Goal: Task Accomplishment & Management: Complete application form

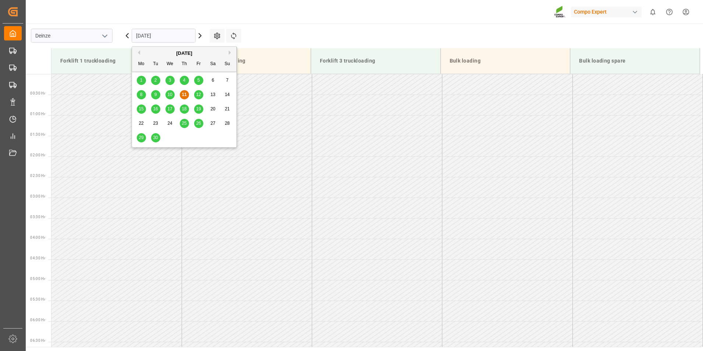
click at [170, 35] on input "[DATE]" at bounding box center [164, 36] width 64 height 14
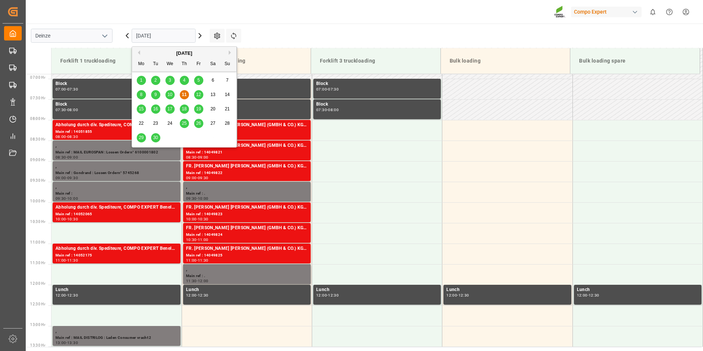
click at [170, 113] on div "17" at bounding box center [170, 109] width 9 height 9
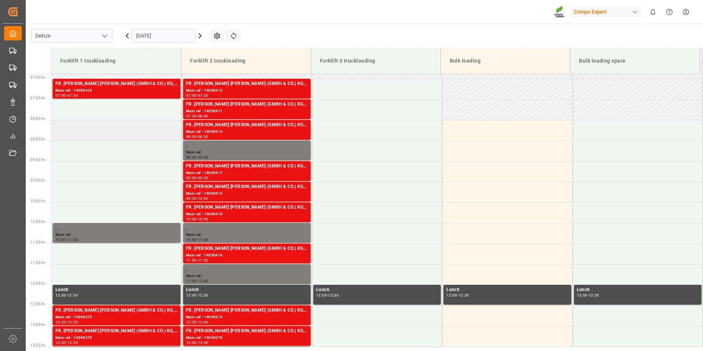
click at [62, 130] on td at bounding box center [117, 130] width 130 height 21
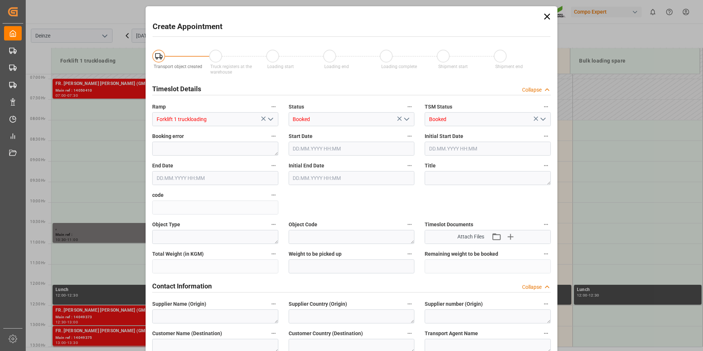
type input "17.09.2025 08:00"
type input "17.09.2025 08:30"
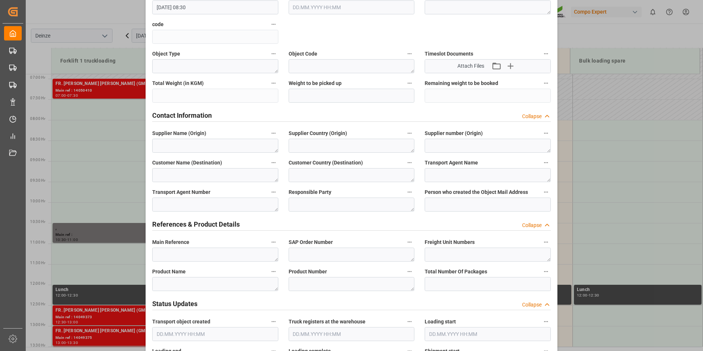
scroll to position [184, 0]
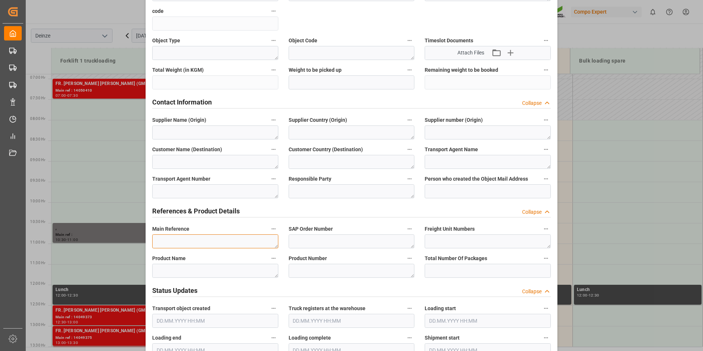
click at [160, 242] on textarea at bounding box center [215, 241] width 126 height 14
type textarea "m"
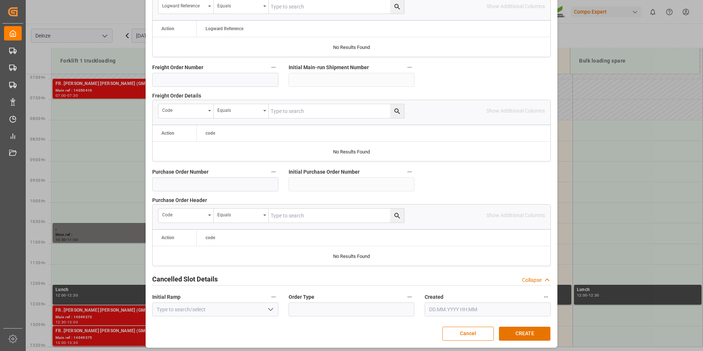
scroll to position [670, 0]
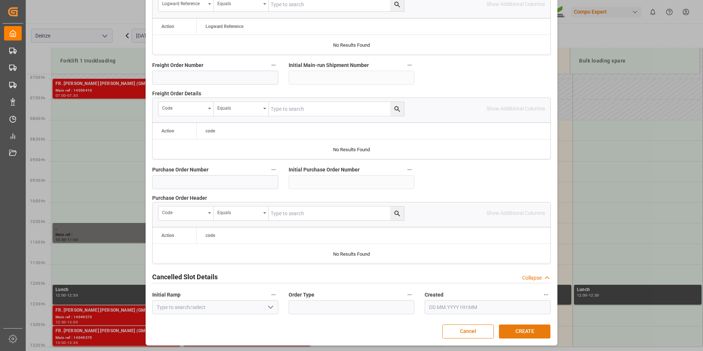
type textarea "MAIL DEN DOELDER : Lossen Ordern° 5745886"
click at [514, 332] on button "CREATE" at bounding box center [525, 332] width 52 height 14
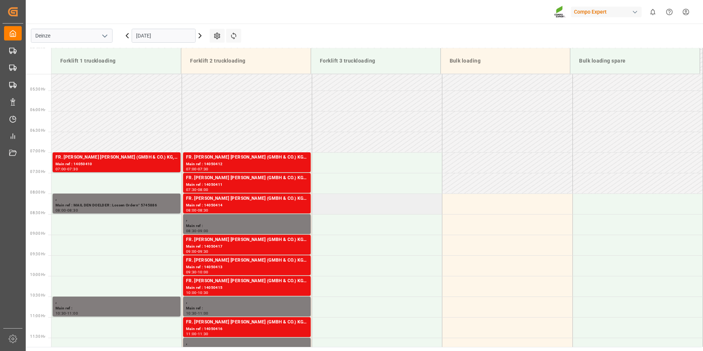
scroll to position [320, 0]
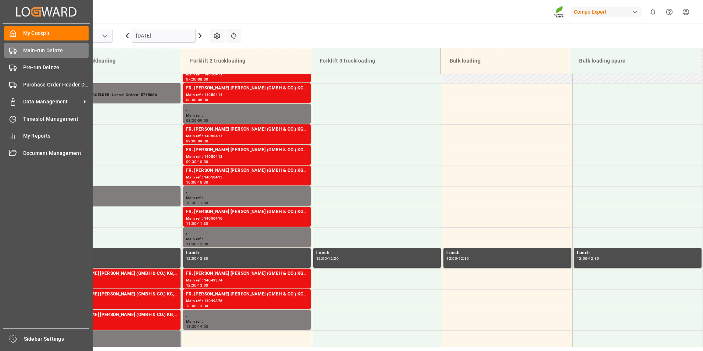
click at [13, 50] on icon at bounding box center [12, 50] width 7 height 7
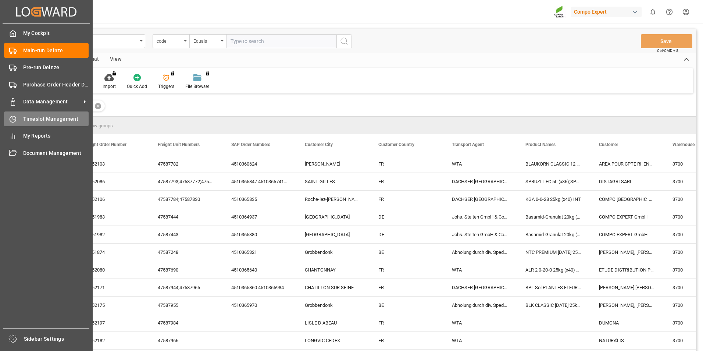
click at [13, 120] on icon at bounding box center [12, 119] width 7 height 7
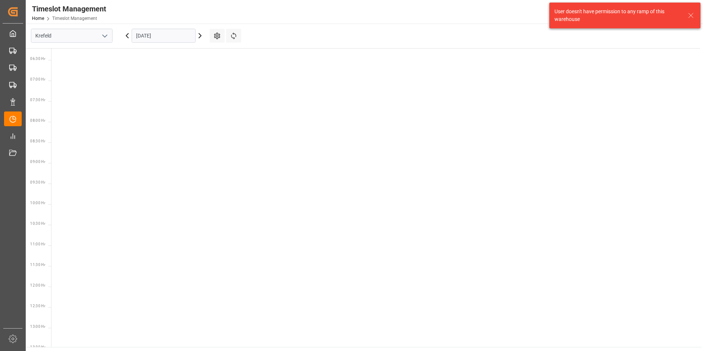
scroll to position [299, 0]
click at [105, 37] on icon "open menu" at bounding box center [104, 36] width 9 height 9
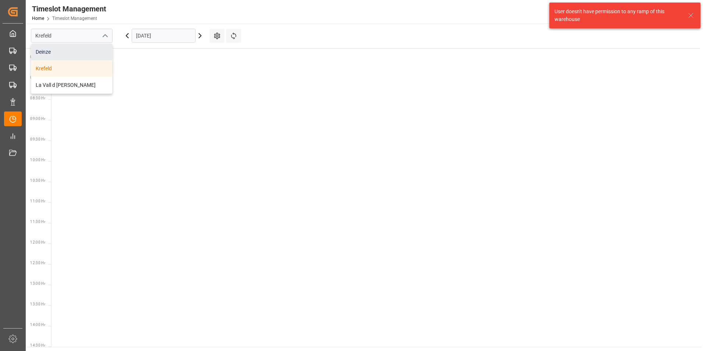
click at [41, 51] on div "Deinze" at bounding box center [71, 52] width 81 height 17
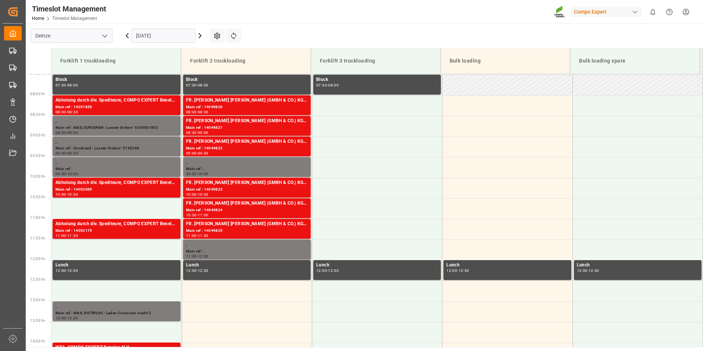
scroll to position [325, 0]
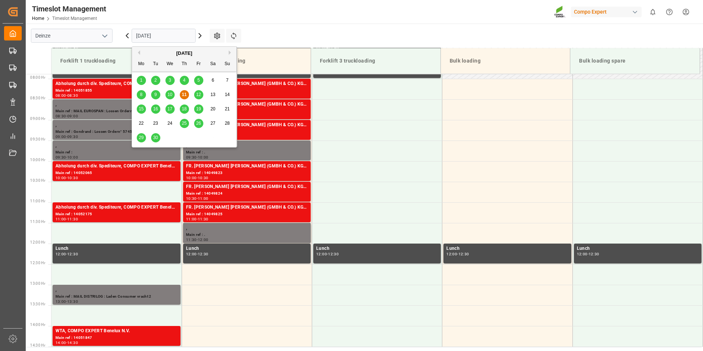
click at [172, 35] on input "[DATE]" at bounding box center [164, 36] width 64 height 14
click at [198, 95] on span "12" at bounding box center [198, 94] width 5 height 5
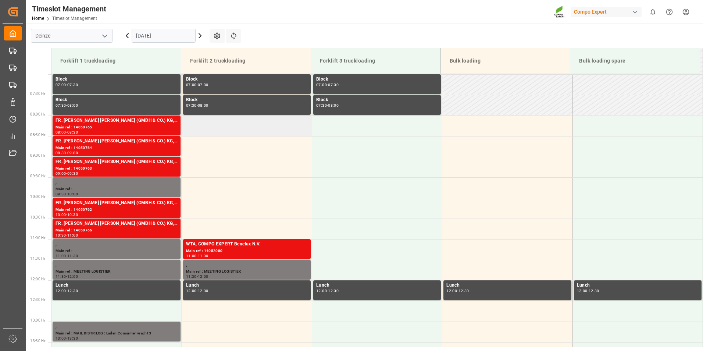
scroll to position [215, 0]
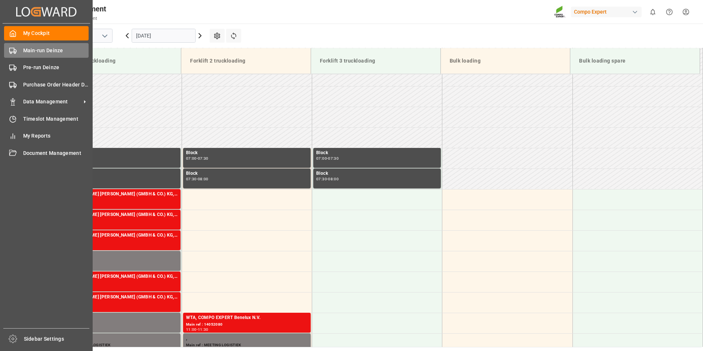
click at [12, 52] on rect at bounding box center [12, 50] width 4 height 4
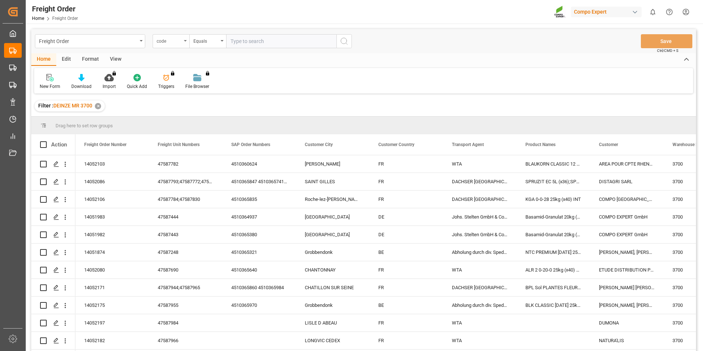
click at [185, 40] on icon "open menu" at bounding box center [185, 40] width 3 height 1
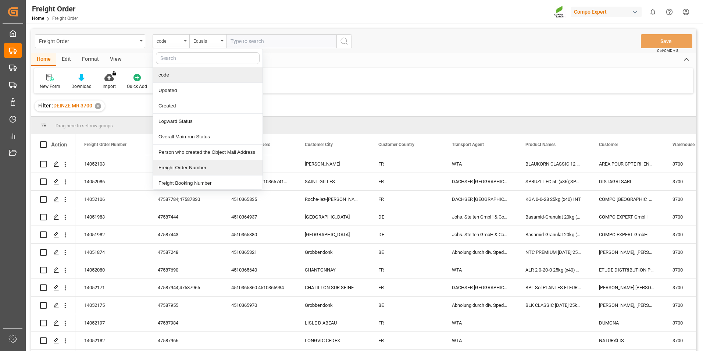
click at [178, 168] on div "Freight Order Number" at bounding box center [208, 167] width 110 height 15
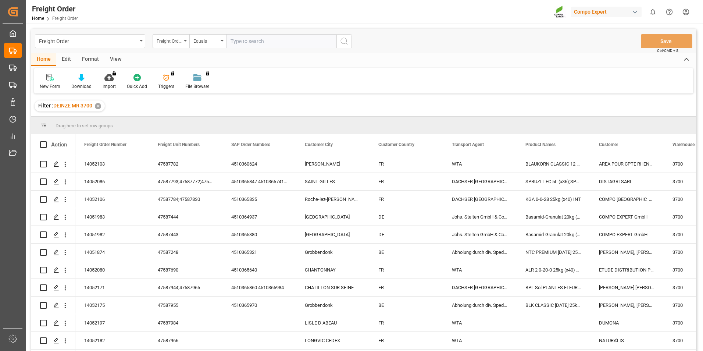
click at [253, 43] on input "text" at bounding box center [281, 41] width 110 height 14
type input "14052074"
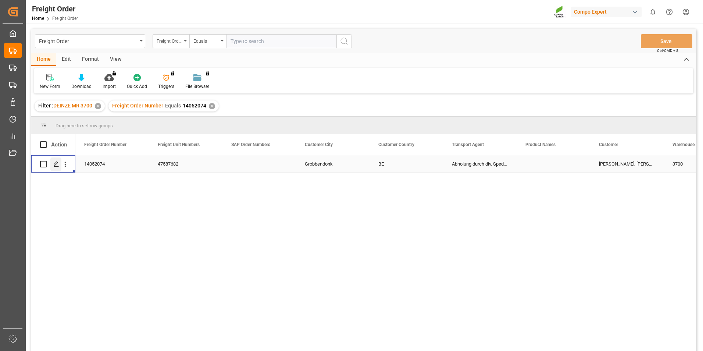
click at [54, 166] on icon "Press SPACE to select this row." at bounding box center [56, 164] width 6 height 6
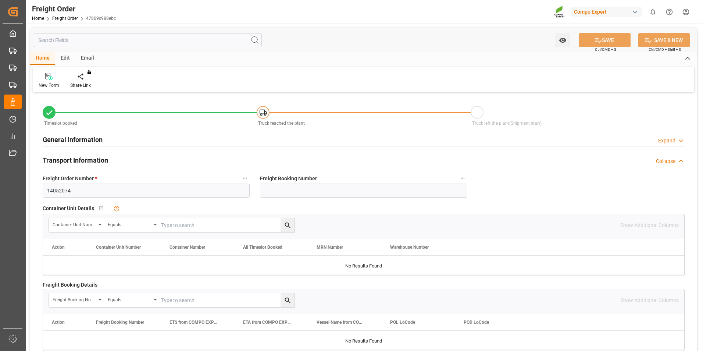
type input "10.09.2025 00:00"
type input "08.09.2025 11:30"
click at [88, 76] on icon at bounding box center [86, 76] width 5 height 7
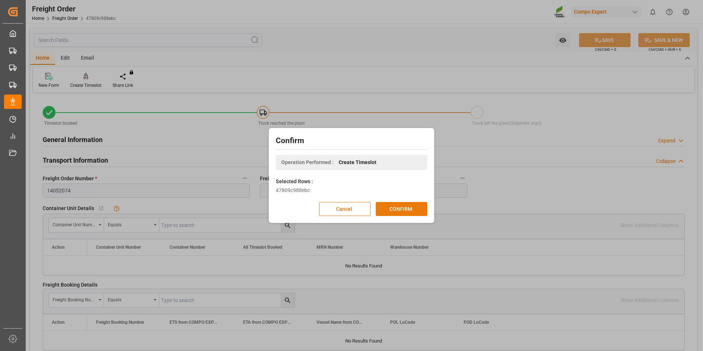
click at [393, 211] on button "CONFIRM" at bounding box center [402, 209] width 52 height 14
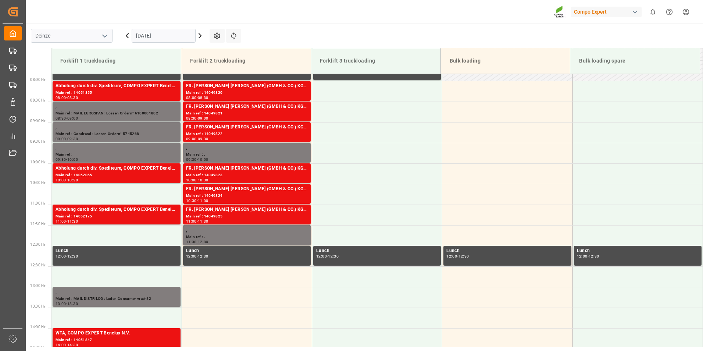
scroll to position [325, 0]
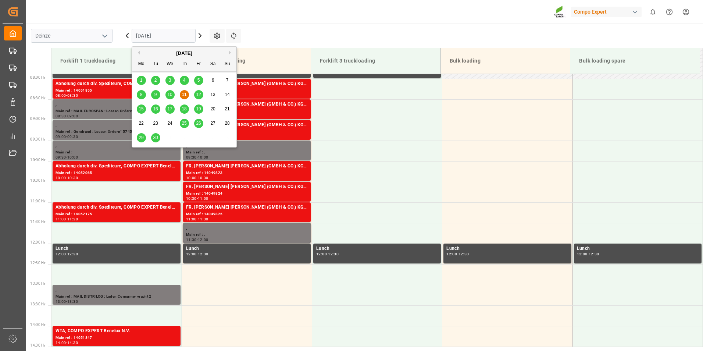
click at [171, 35] on input "[DATE]" at bounding box center [164, 36] width 64 height 14
click at [199, 95] on span "12" at bounding box center [198, 94] width 5 height 5
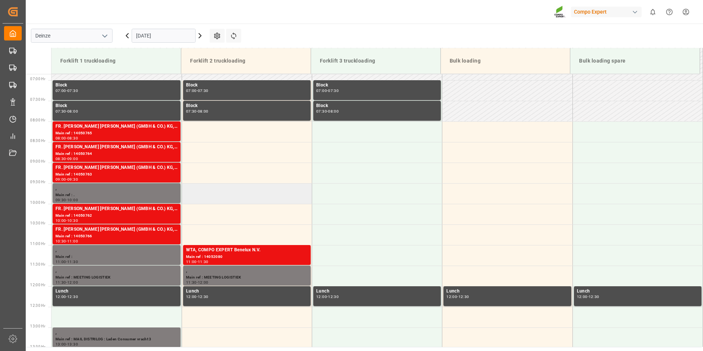
scroll to position [215, 0]
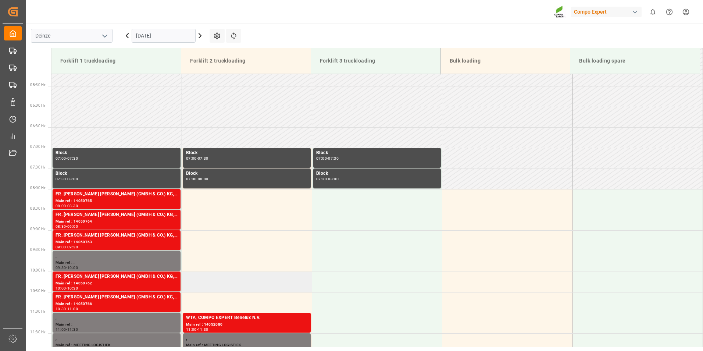
click at [195, 282] on td at bounding box center [247, 282] width 130 height 21
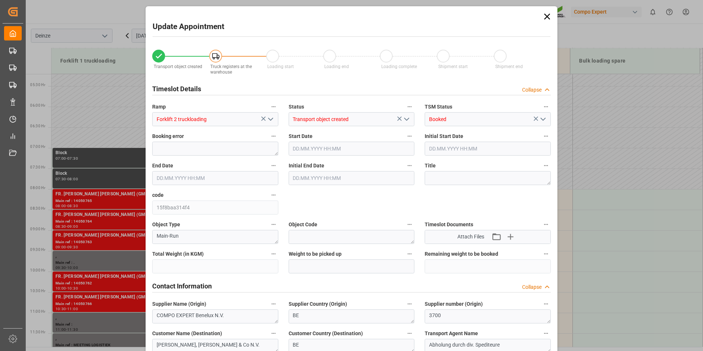
type input "24590.4"
type input "0"
type input "24"
type input "12.09.2025 10:00"
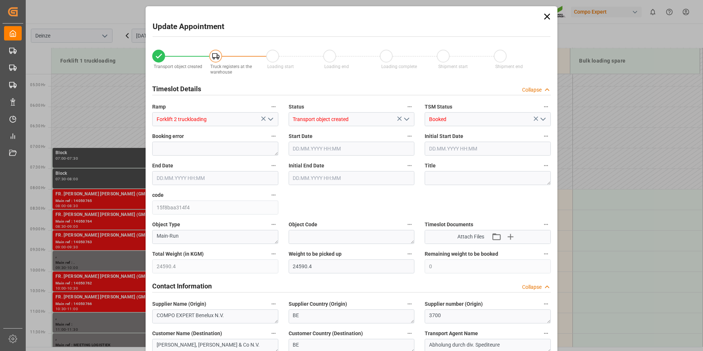
type input "12.09.2025 10:30"
type input "08.09.2025 11:30"
type input "11.09.2025 06:36"
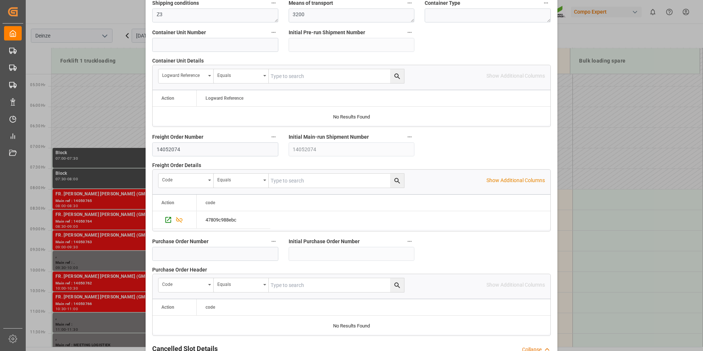
scroll to position [670, 0]
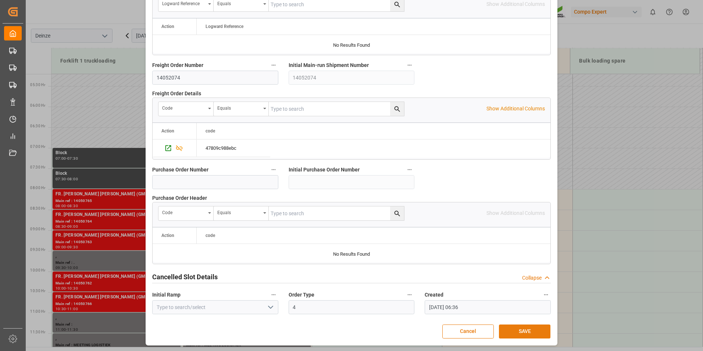
click at [523, 332] on button "SAVE" at bounding box center [525, 332] width 52 height 14
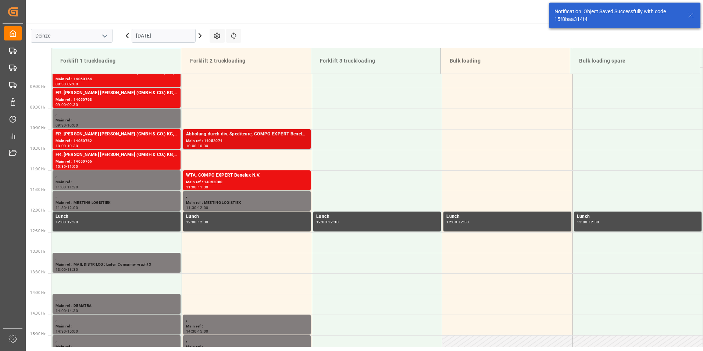
scroll to position [366, 0]
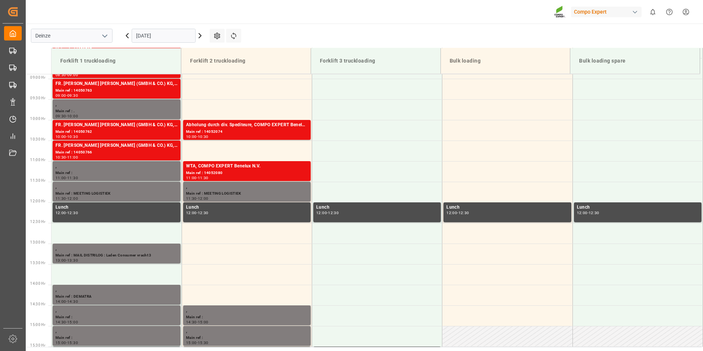
click at [173, 32] on input "[DATE]" at bounding box center [164, 36] width 64 height 14
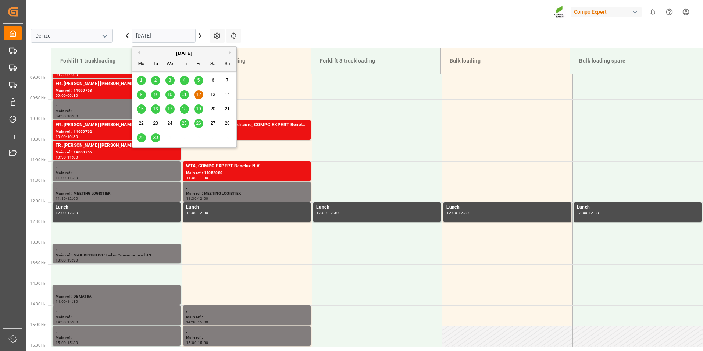
click at [185, 94] on span "11" at bounding box center [184, 94] width 5 height 5
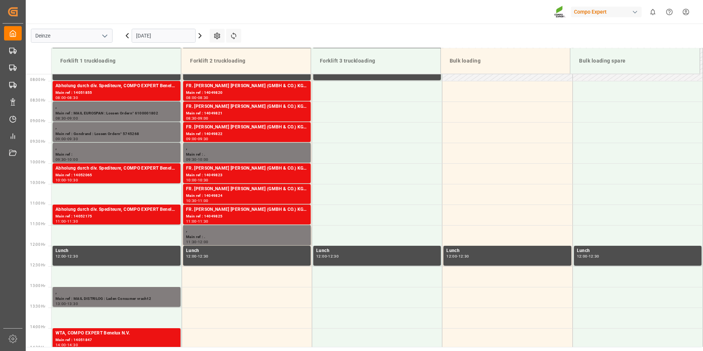
scroll to position [325, 0]
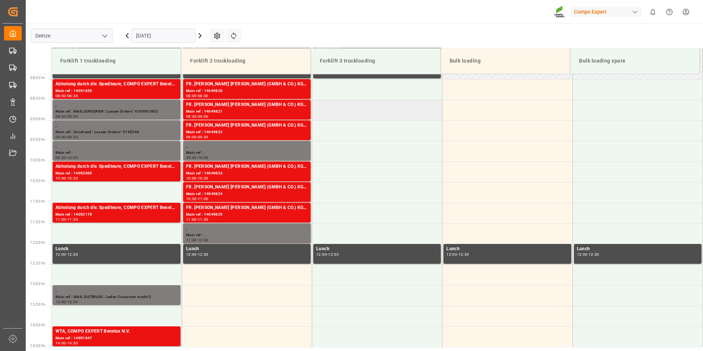
scroll to position [325, 0]
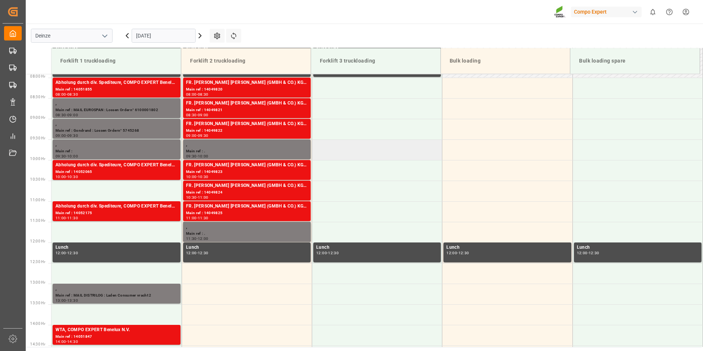
scroll to position [325, 0]
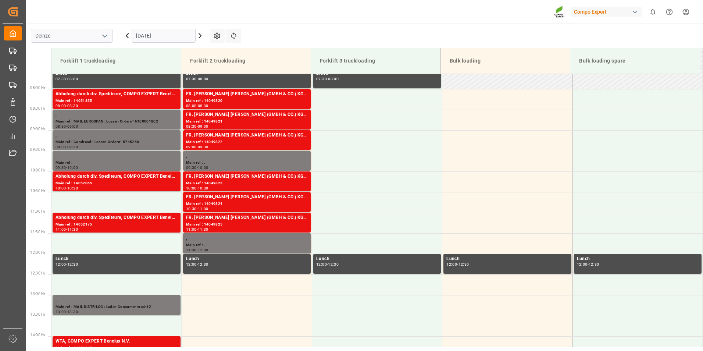
scroll to position [325, 0]
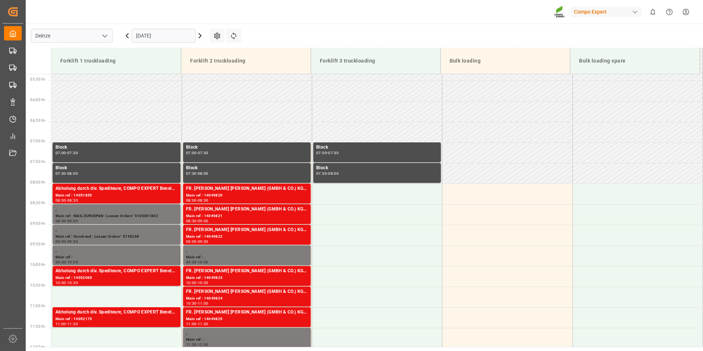
scroll to position [325, 0]
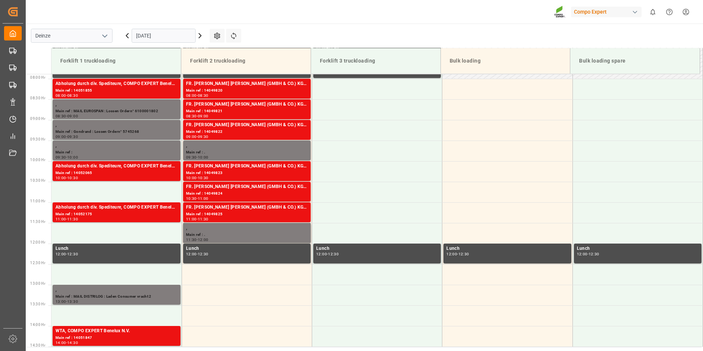
click at [178, 38] on input "[DATE]" at bounding box center [164, 36] width 64 height 14
click at [304, 10] on div "Compo Expert 0 Notifications Only show unread All Watching Mark all categories …" at bounding box center [362, 12] width 683 height 24
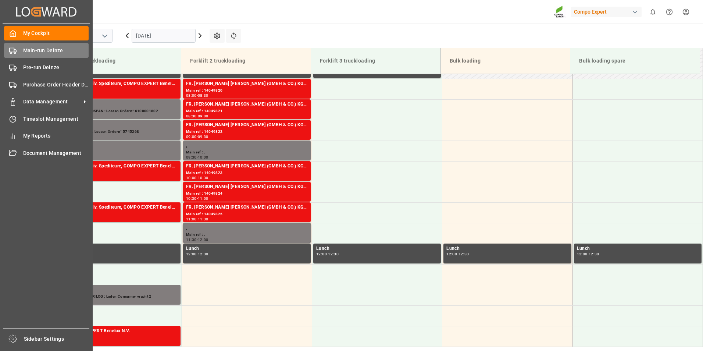
click at [14, 51] on polygon at bounding box center [15, 51] width 2 height 3
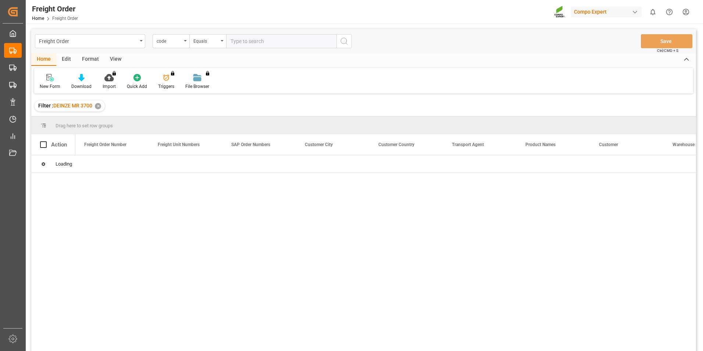
click at [187, 41] on icon "open menu" at bounding box center [185, 40] width 3 height 1
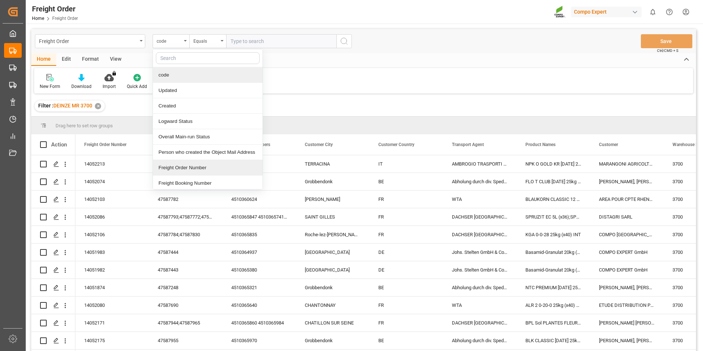
click at [176, 167] on div "Freight Order Number" at bounding box center [208, 167] width 110 height 15
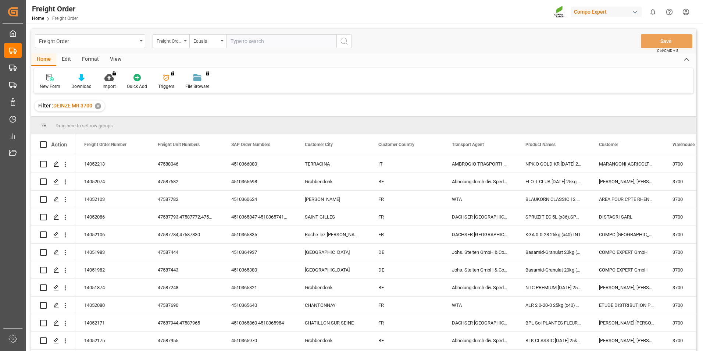
drag, startPoint x: 241, startPoint y: 41, endPoint x: 232, endPoint y: 41, distance: 9.2
click at [241, 40] on input "text" at bounding box center [281, 41] width 110 height 14
type input "14052213"
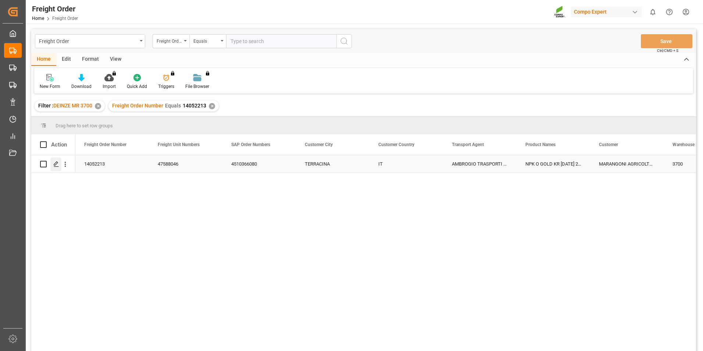
click at [55, 163] on icon "Press SPACE to select this row." at bounding box center [56, 164] width 6 height 6
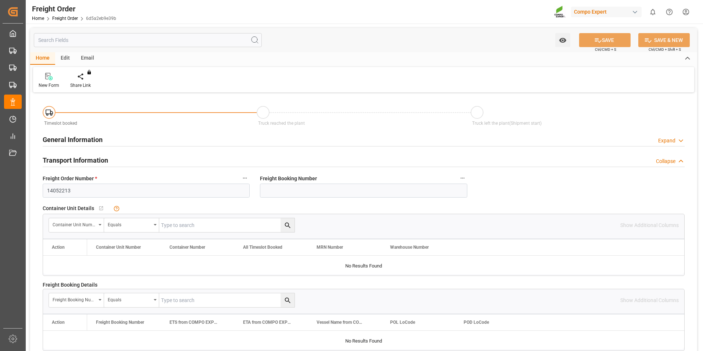
type input "17.09.2025 00:00"
type input "[DATE] 08:43"
click at [89, 78] on div at bounding box center [85, 76] width 31 height 8
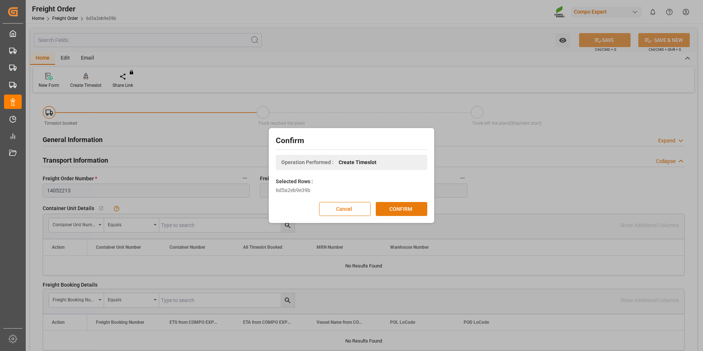
click at [403, 205] on button "CONFIRM" at bounding box center [402, 209] width 52 height 14
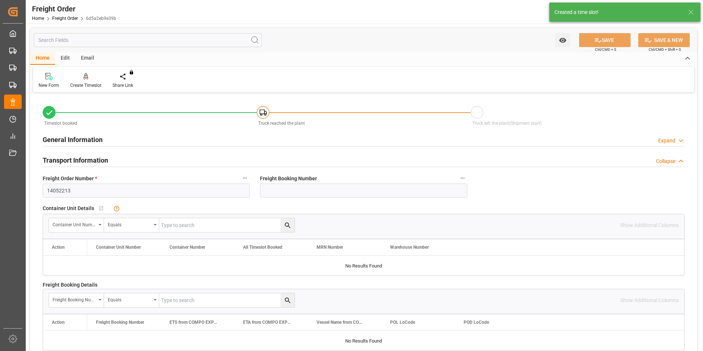
type input "17.09.2025 00:00"
type input "11.09.2025 08:43"
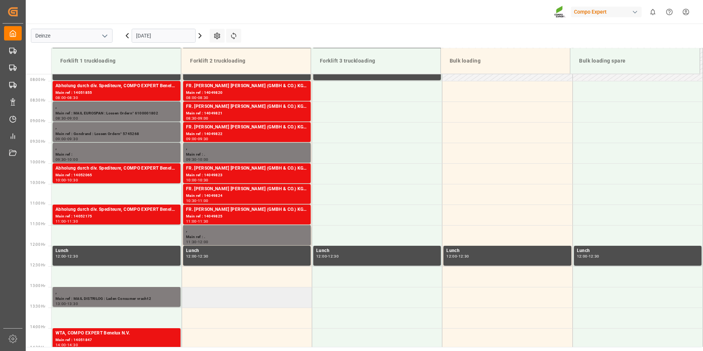
scroll to position [325, 0]
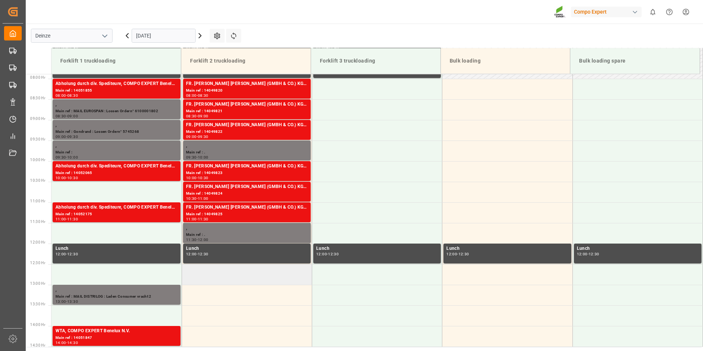
click at [203, 276] on td at bounding box center [247, 274] width 130 height 21
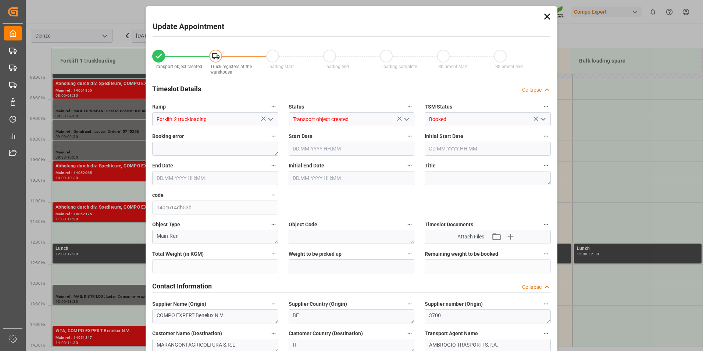
type input "27324"
type input "0"
type input "18"
type input "11.09.2025 12:30"
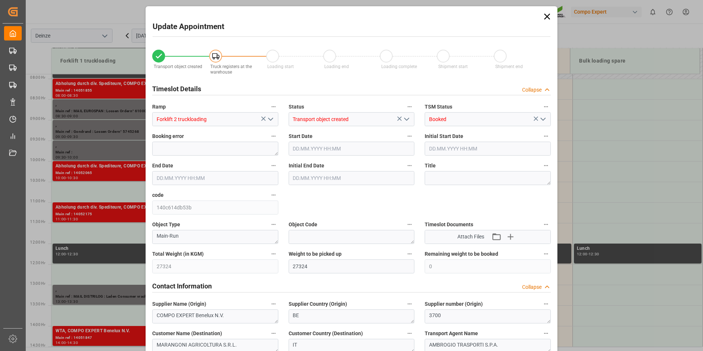
type input "11.09.2025 13:00"
type input "11.09.2025 08:43"
type input "11.09.2025 06:57"
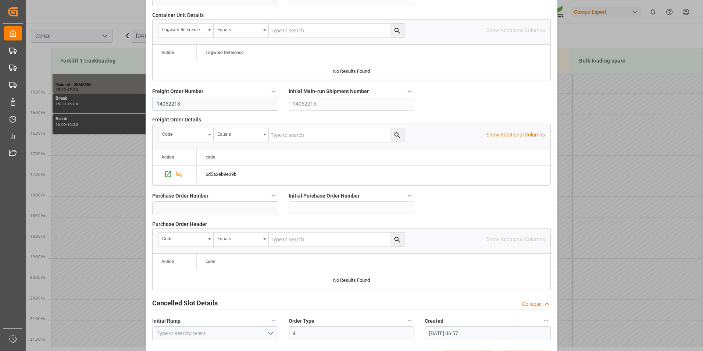
scroll to position [670, 0]
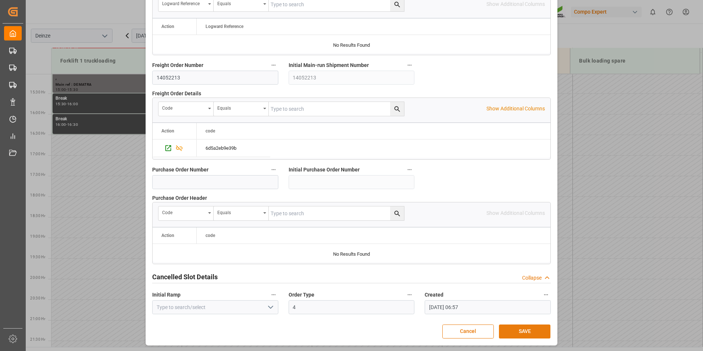
click at [529, 329] on button "SAVE" at bounding box center [525, 332] width 52 height 14
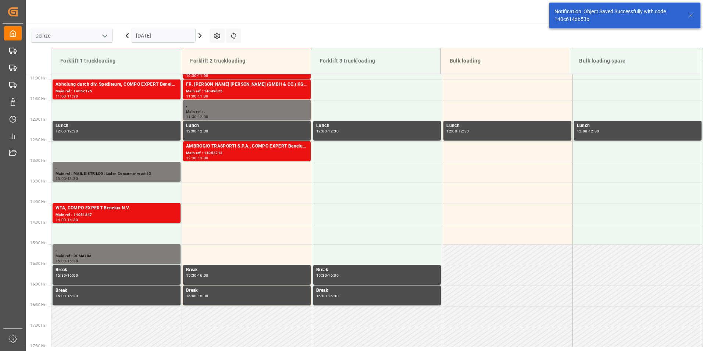
scroll to position [449, 0]
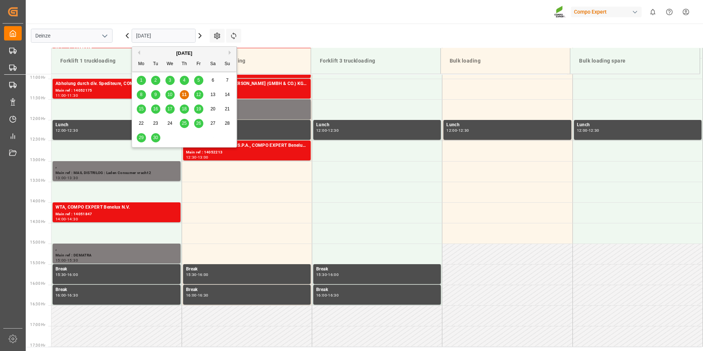
click at [182, 35] on input "[DATE]" at bounding box center [164, 36] width 64 height 14
click at [198, 98] on div "12" at bounding box center [198, 95] width 9 height 9
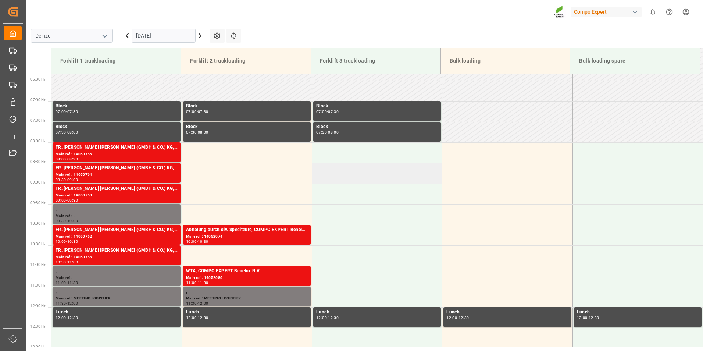
scroll to position [215, 0]
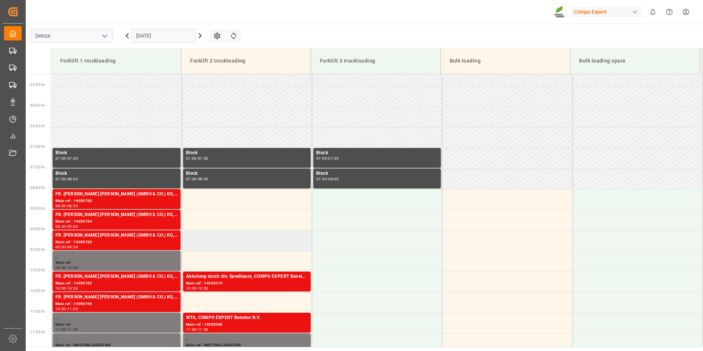
click at [205, 242] on td at bounding box center [247, 240] width 130 height 21
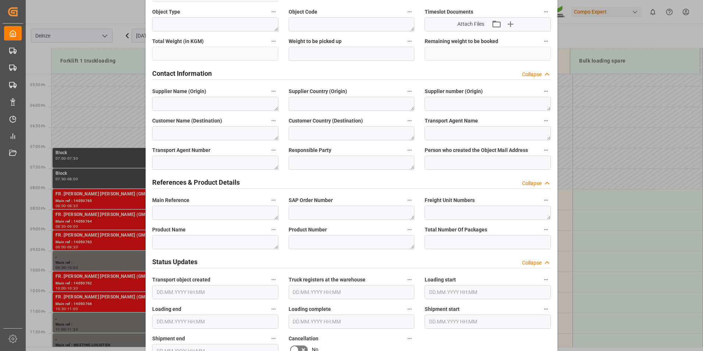
scroll to position [221, 0]
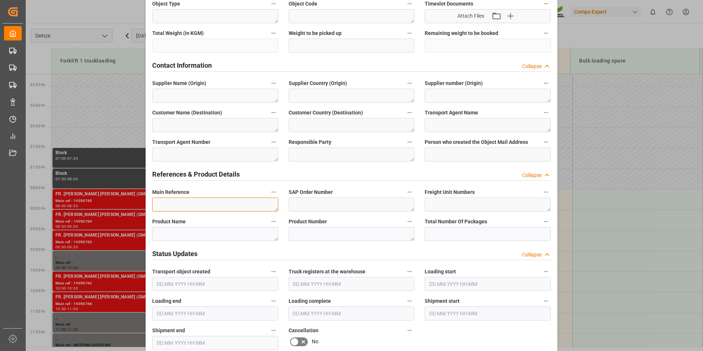
click at [168, 204] on textarea at bounding box center [215, 205] width 126 height 14
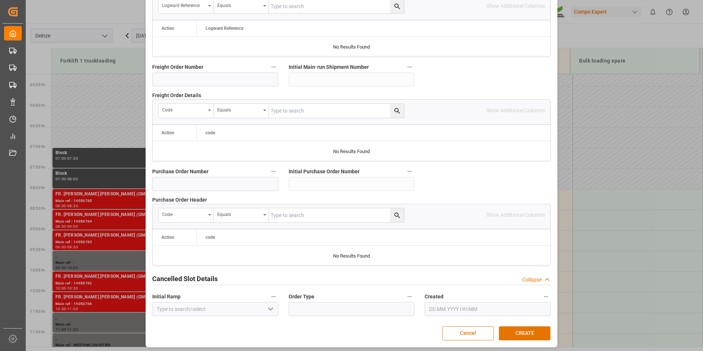
scroll to position [670, 0]
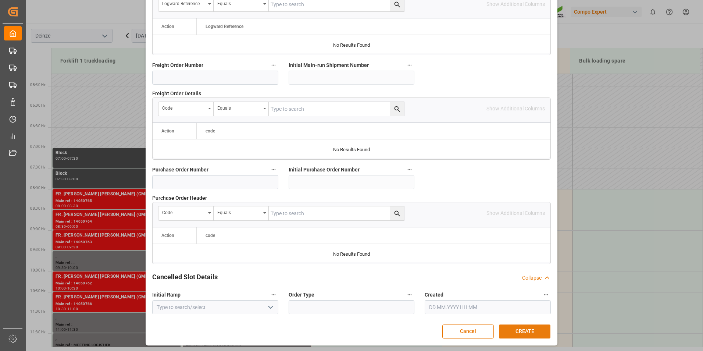
type textarea "MAIL SCHOCKEMOHLE : Lossen 15 pal.Nordfolien"
click at [517, 334] on button "CREATE" at bounding box center [525, 332] width 52 height 14
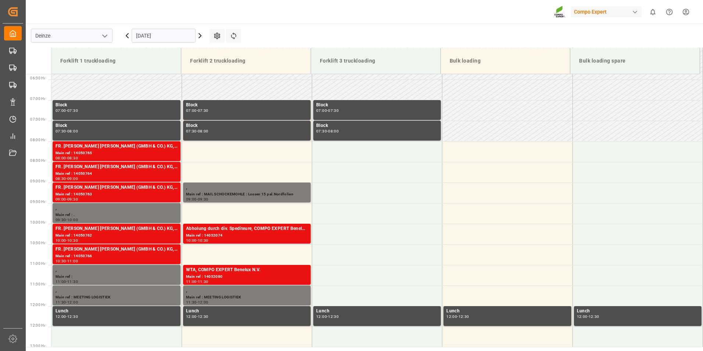
scroll to position [322, 0]
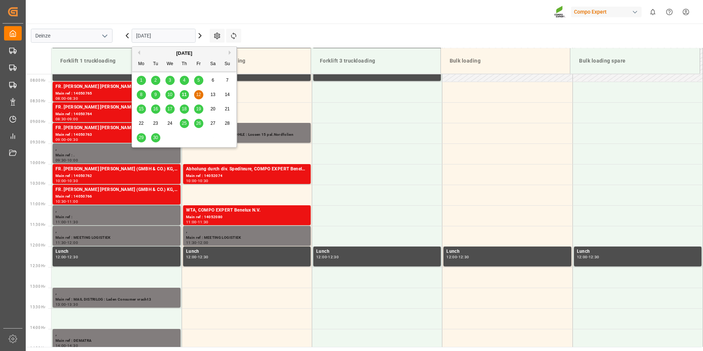
click at [181, 38] on input "12.09.2025" at bounding box center [164, 36] width 64 height 14
click at [184, 94] on span "11" at bounding box center [184, 94] width 5 height 5
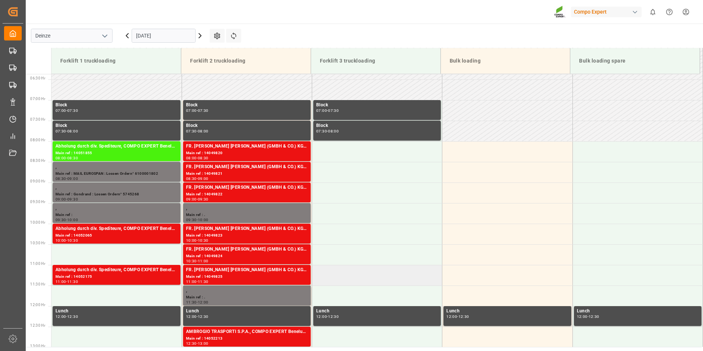
scroll to position [215, 0]
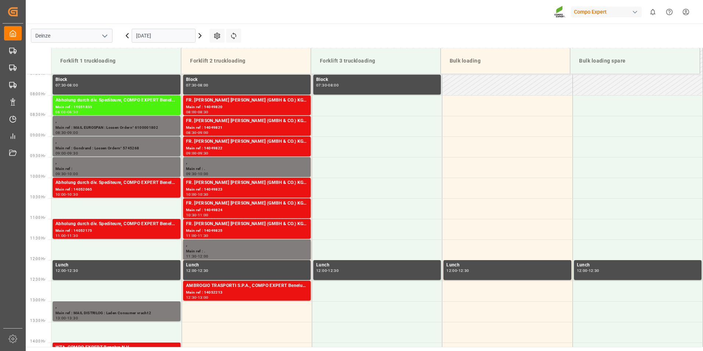
scroll to position [325, 0]
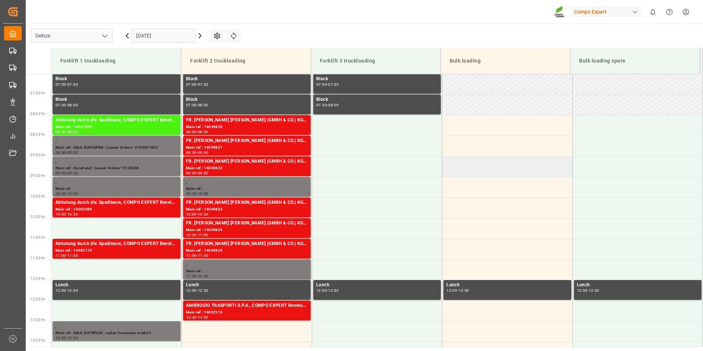
scroll to position [288, 0]
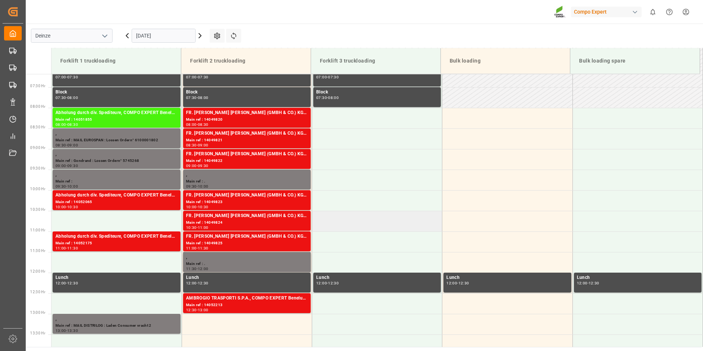
scroll to position [293, 0]
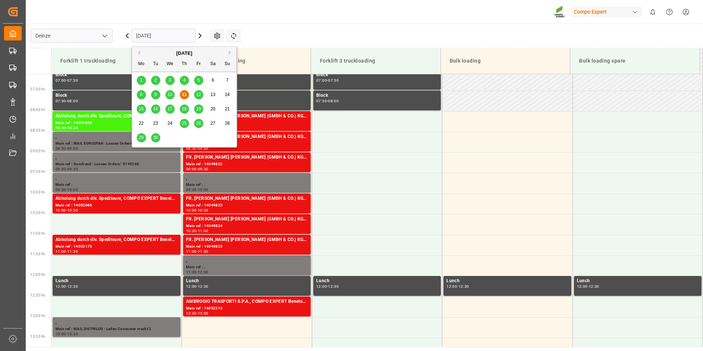
click at [169, 37] on input "[DATE]" at bounding box center [164, 36] width 64 height 14
click at [199, 96] on span "12" at bounding box center [198, 94] width 5 height 5
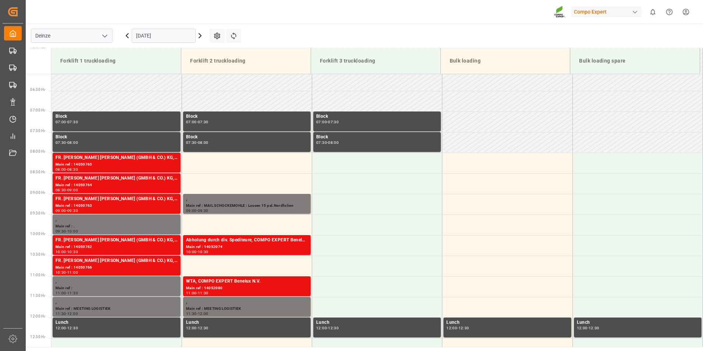
scroll to position [256, 0]
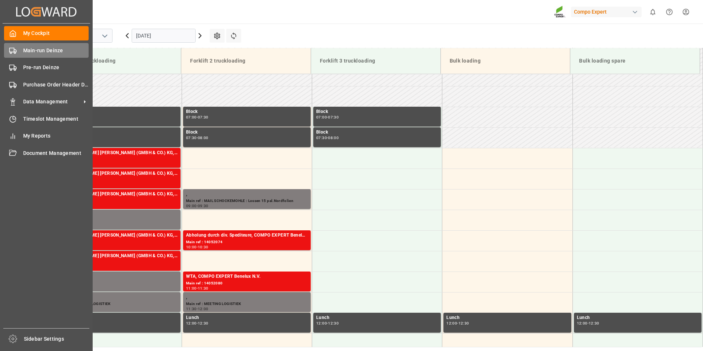
click at [13, 51] on icon at bounding box center [12, 50] width 7 height 7
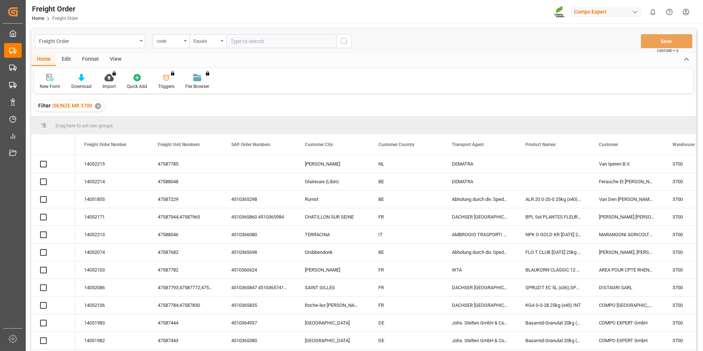
click at [187, 42] on div "code" at bounding box center [171, 41] width 37 height 14
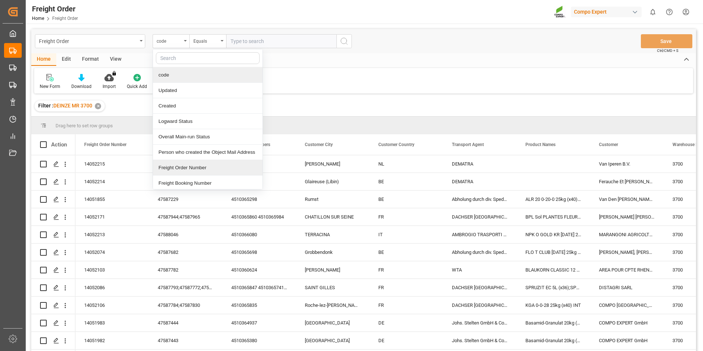
click at [176, 164] on div "Freight Order Number" at bounding box center [208, 167] width 110 height 15
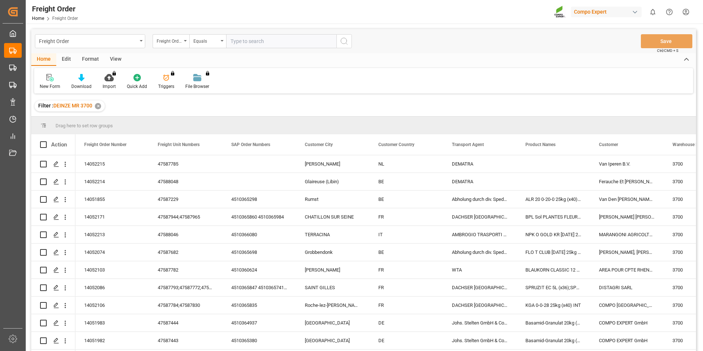
click at [239, 34] on input "text" at bounding box center [281, 41] width 110 height 14
type input "14052174"
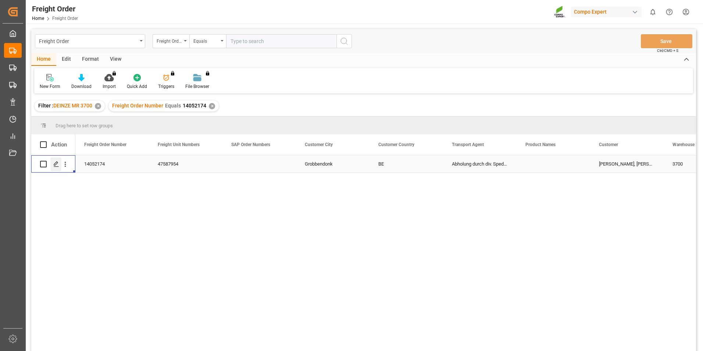
click at [56, 164] on icon "Press SPACE to select this row." at bounding box center [56, 164] width 6 height 6
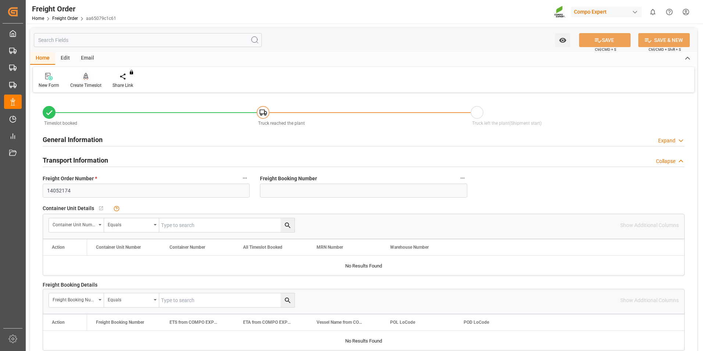
click at [89, 81] on div "Create Timeslot" at bounding box center [86, 80] width 42 height 16
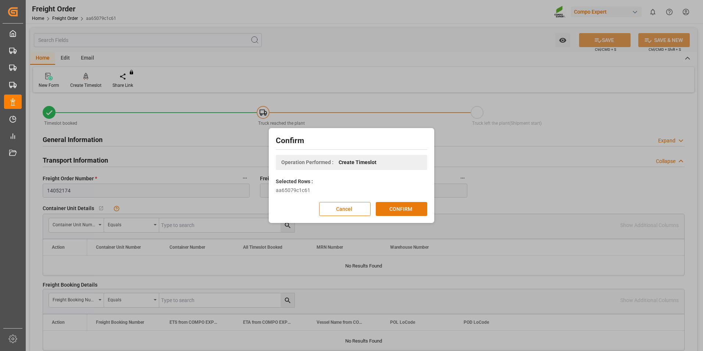
click at [394, 210] on button "CONFIRM" at bounding box center [402, 209] width 52 height 14
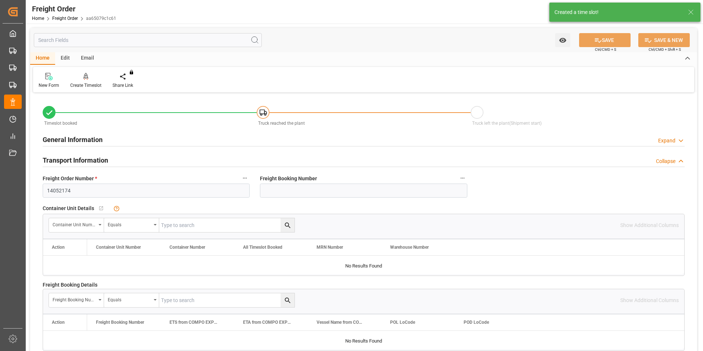
type input "10.09.2025 00:00"
type input "10.09.2025 09:30"
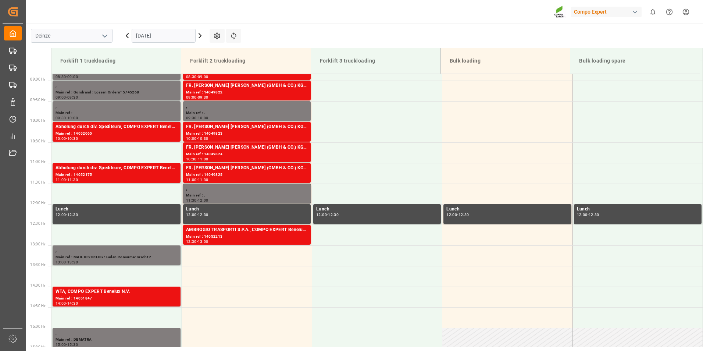
scroll to position [366, 0]
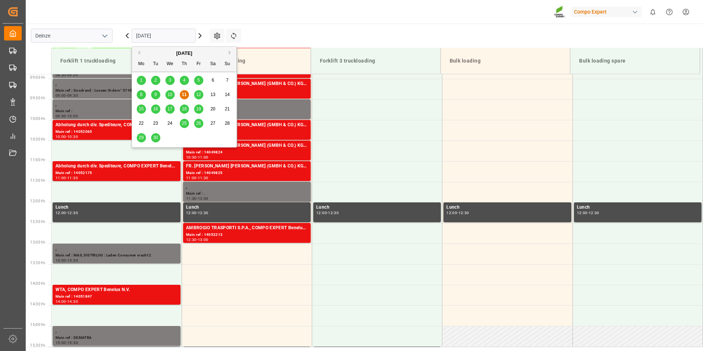
click at [180, 33] on input "[DATE]" at bounding box center [164, 36] width 64 height 14
click at [197, 96] on span "12" at bounding box center [198, 94] width 5 height 5
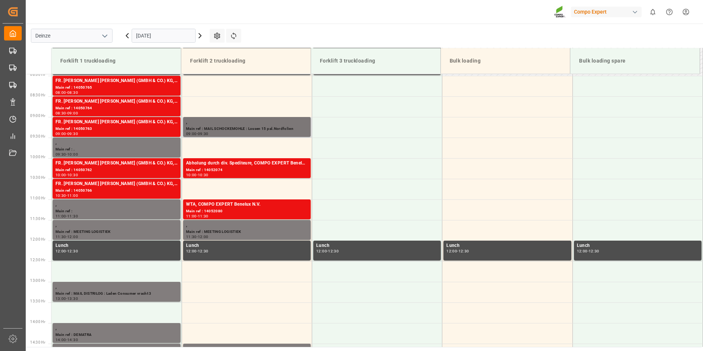
scroll to position [293, 0]
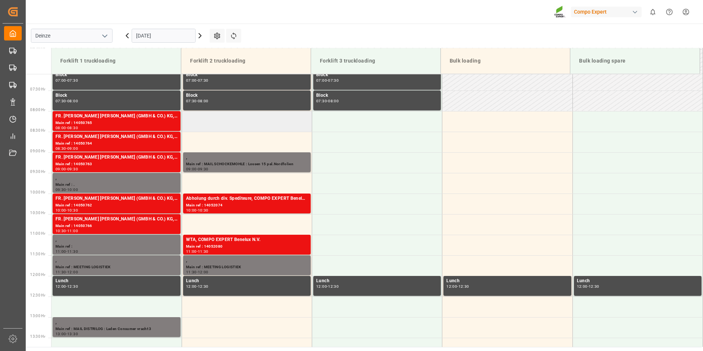
click at [217, 126] on td at bounding box center [247, 121] width 130 height 21
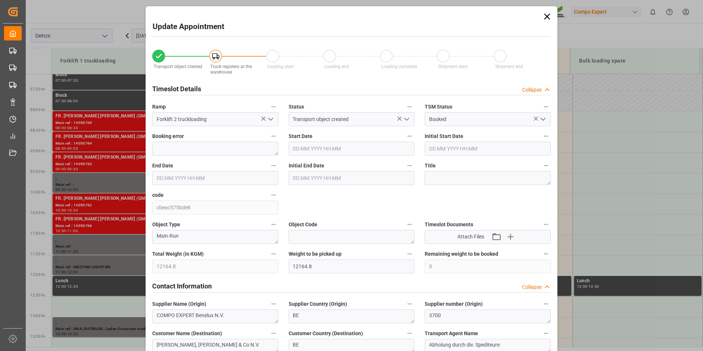
type input "[DATE] 08:00"
type input "[DATE] 08:30"
type input "[DATE] 09:30"
type input "[DATE] 07:36"
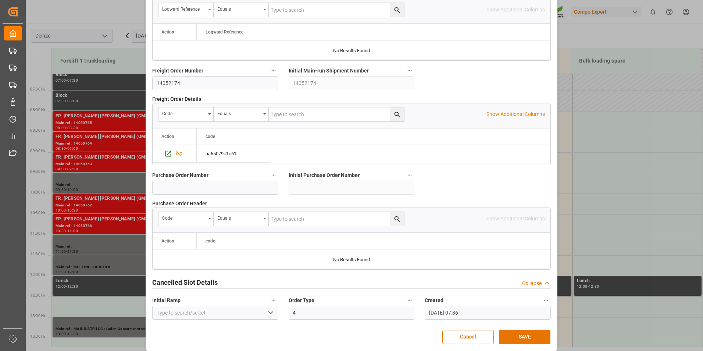
scroll to position [670, 0]
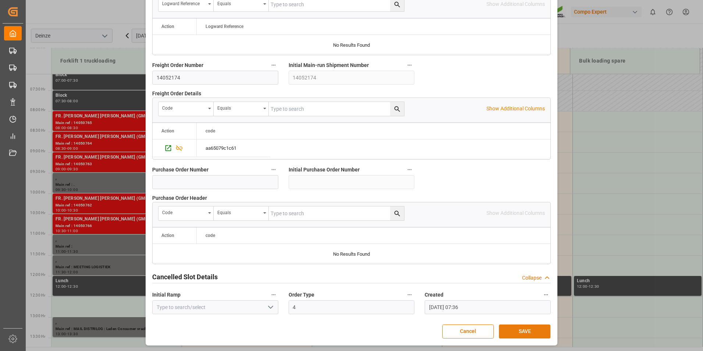
click at [520, 332] on button "SAVE" at bounding box center [525, 332] width 52 height 14
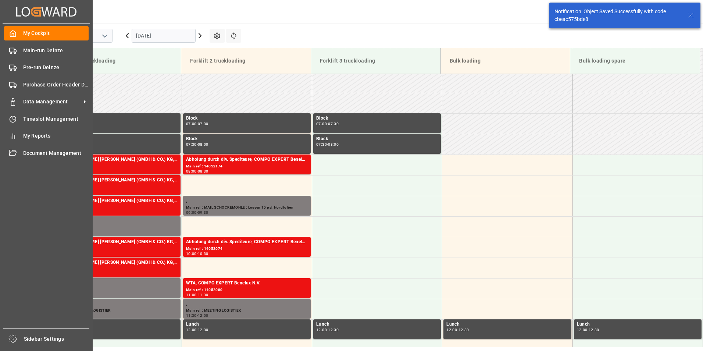
scroll to position [258, 0]
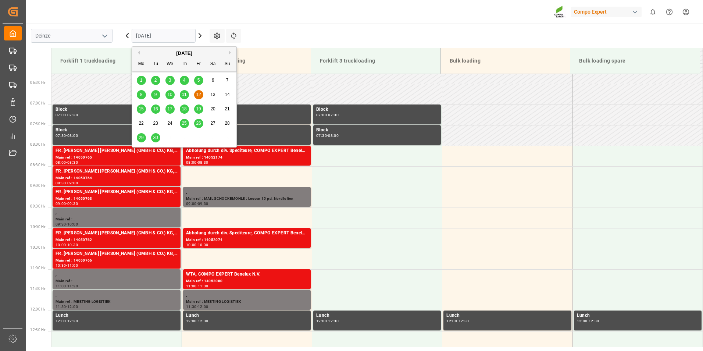
click at [170, 36] on input "[DATE]" at bounding box center [164, 36] width 64 height 14
click at [138, 111] on div "15" at bounding box center [141, 109] width 9 height 9
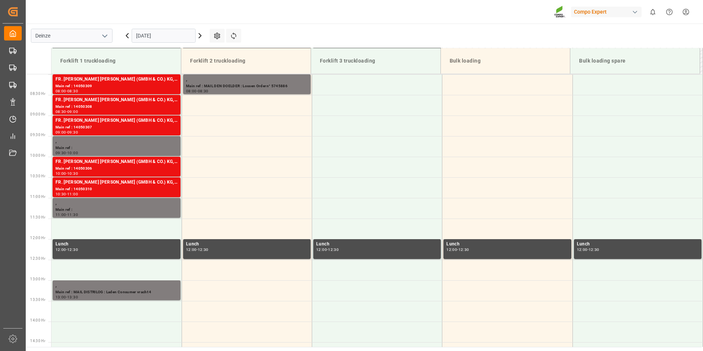
scroll to position [403, 0]
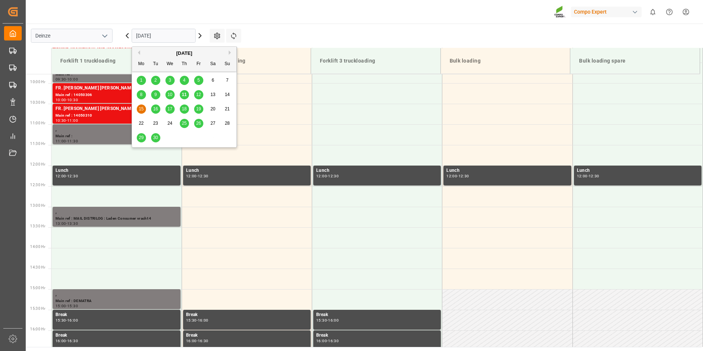
click at [187, 36] on input "[DATE]" at bounding box center [164, 36] width 64 height 14
click at [183, 94] on span "11" at bounding box center [184, 94] width 5 height 5
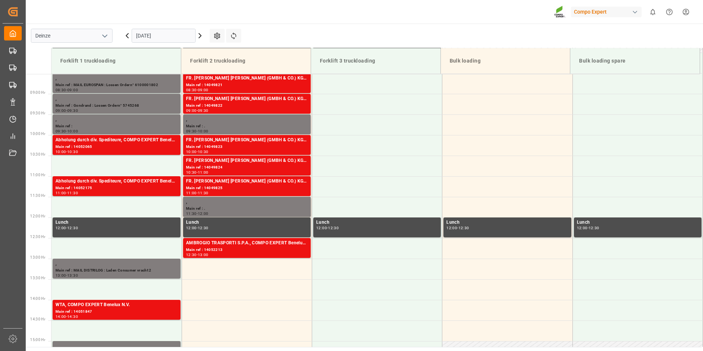
scroll to position [366, 0]
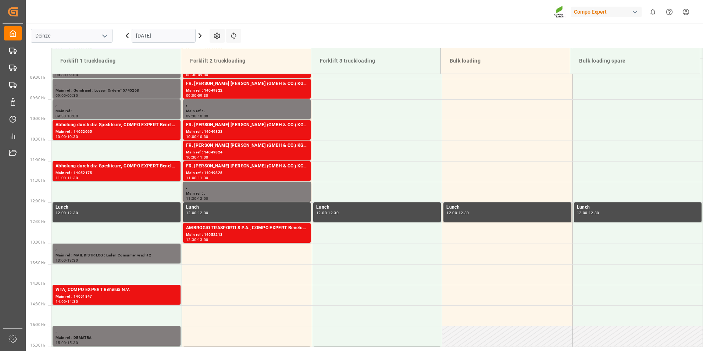
click at [174, 39] on input "[DATE]" at bounding box center [164, 36] width 64 height 14
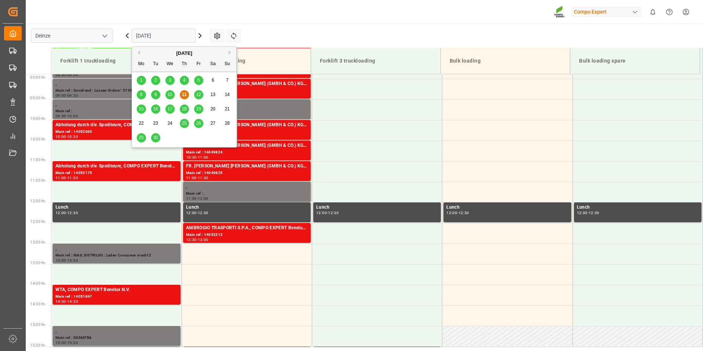
click at [202, 53] on div "[DATE]" at bounding box center [184, 53] width 104 height 7
click at [232, 52] on button "Next Month" at bounding box center [231, 52] width 4 height 4
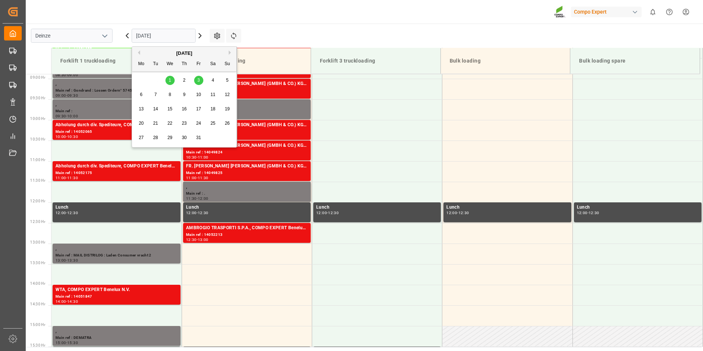
click at [199, 82] on span "3" at bounding box center [199, 80] width 3 height 5
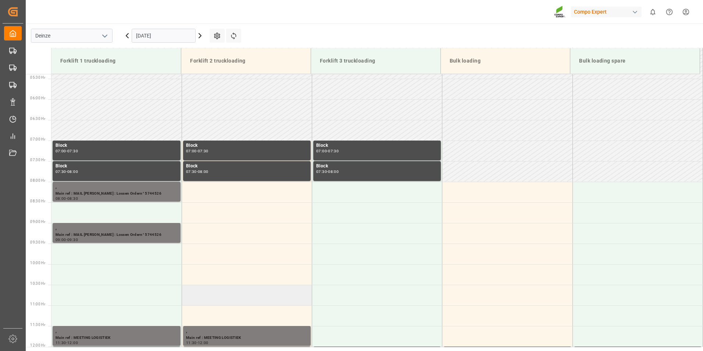
scroll to position [219, 0]
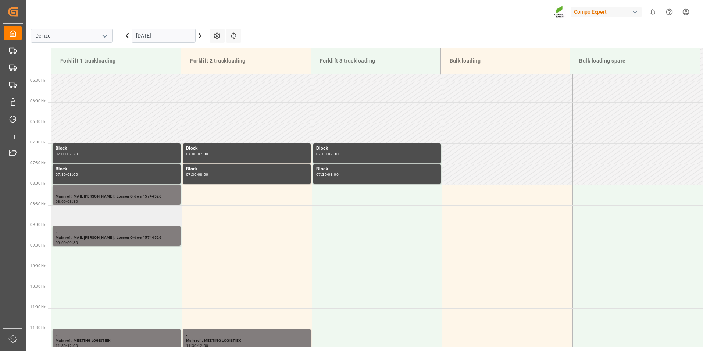
click at [69, 217] on td at bounding box center [117, 215] width 130 height 21
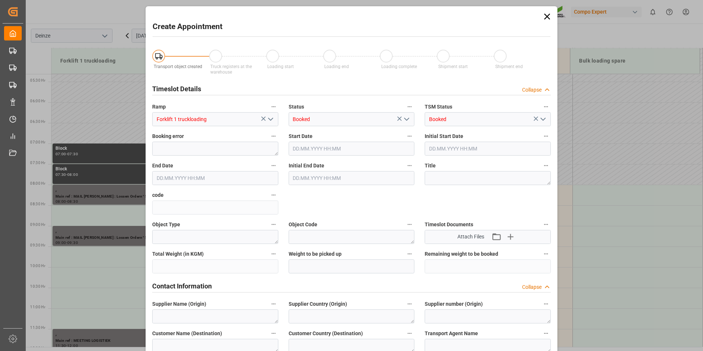
type input "03.10.2025 08:30"
type input "03.10.2025 09:00"
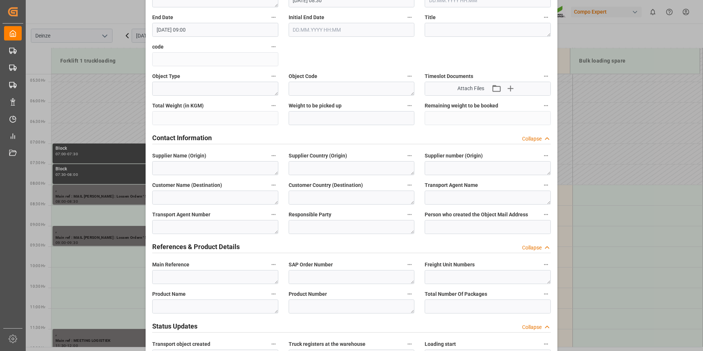
scroll to position [184, 0]
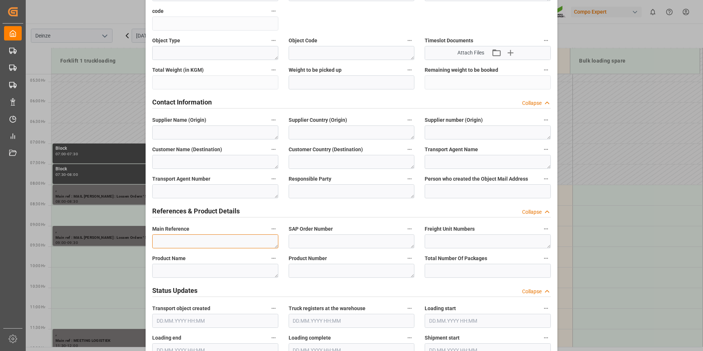
click at [168, 237] on textarea at bounding box center [215, 241] width 126 height 14
type textarea "m"
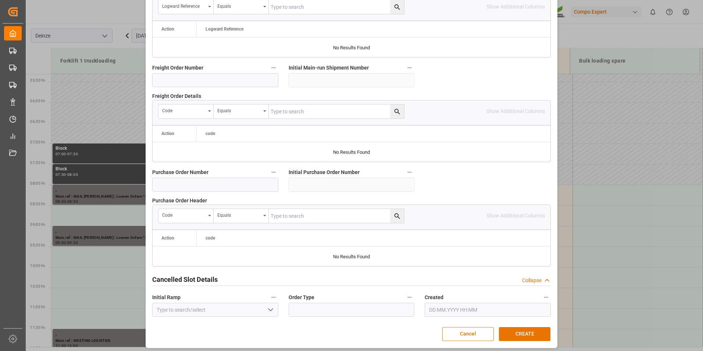
scroll to position [670, 0]
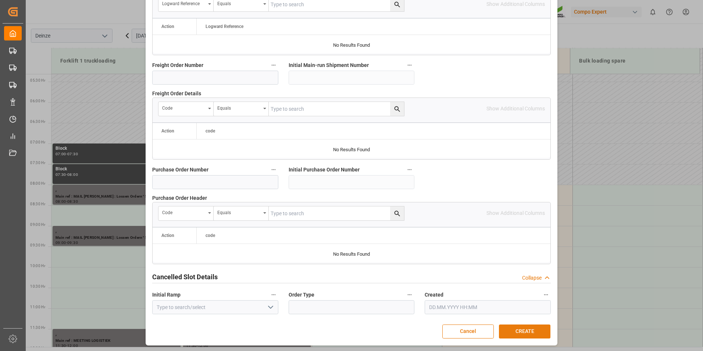
type textarea "MAIL MEMON : Lossen Ordern° 5745882"
click at [528, 327] on button "CREATE" at bounding box center [525, 332] width 52 height 14
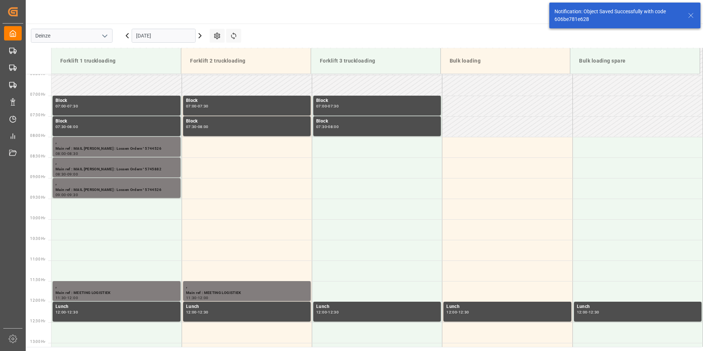
scroll to position [284, 0]
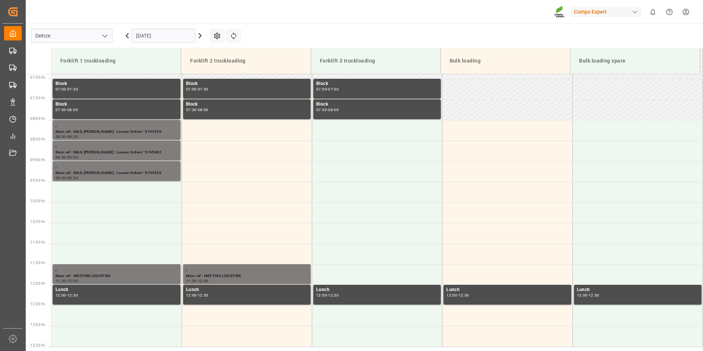
click at [165, 33] on input "03.10.2025" at bounding box center [164, 36] width 64 height 14
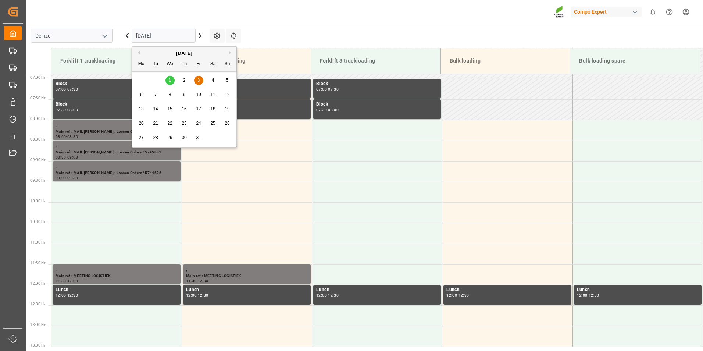
click at [138, 53] on button "Previous Month" at bounding box center [138, 52] width 4 height 4
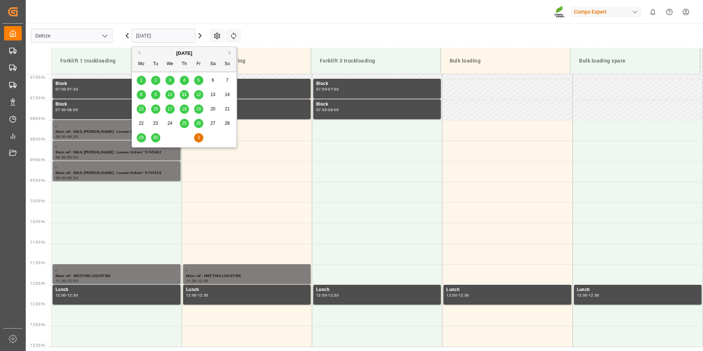
click at [182, 92] on div "11" at bounding box center [184, 95] width 9 height 9
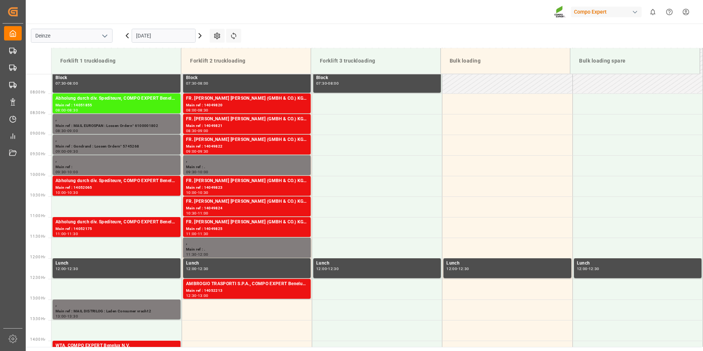
scroll to position [256, 0]
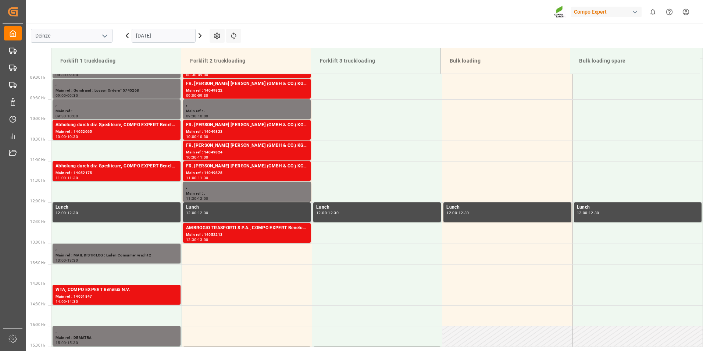
scroll to position [329, 0]
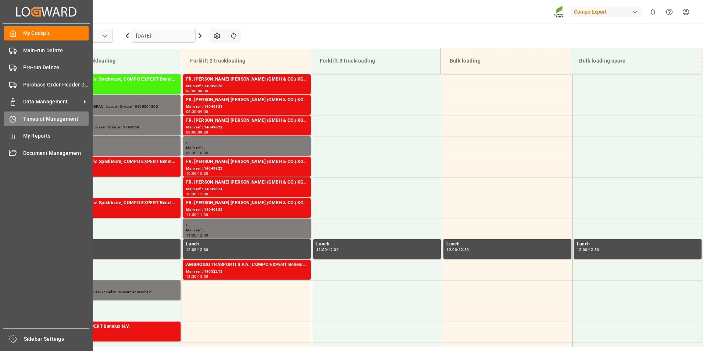
click at [14, 118] on icon at bounding box center [12, 119] width 7 height 7
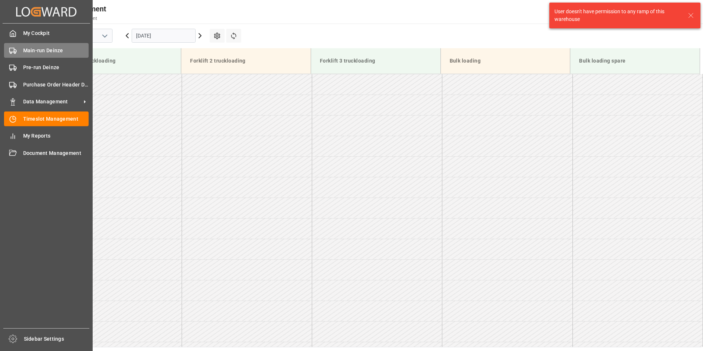
click at [12, 53] on circle at bounding box center [10, 52] width 1 height 1
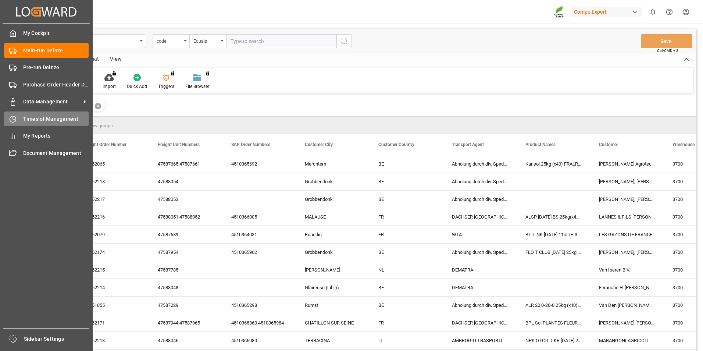
click at [13, 121] on icon at bounding box center [12, 119] width 7 height 7
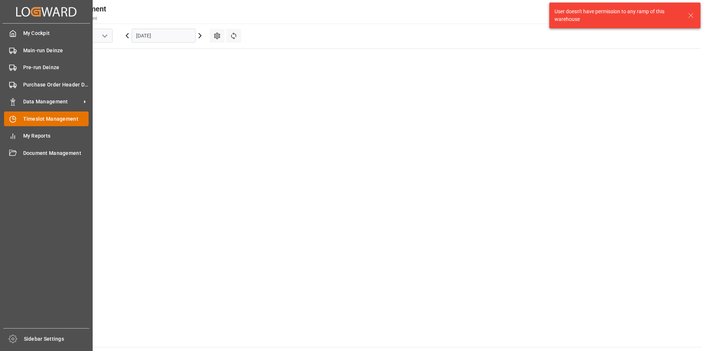
scroll to position [382, 0]
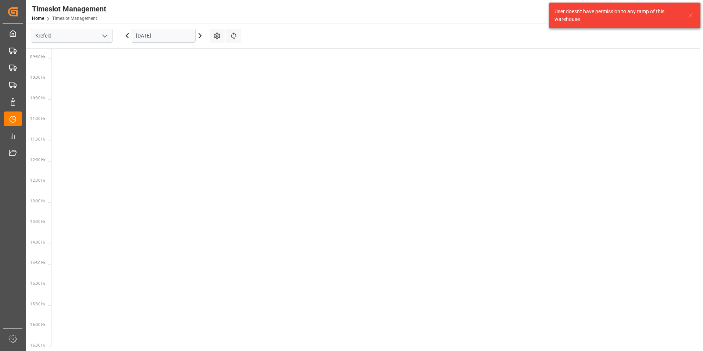
click at [106, 37] on icon "open menu" at bounding box center [104, 36] width 9 height 9
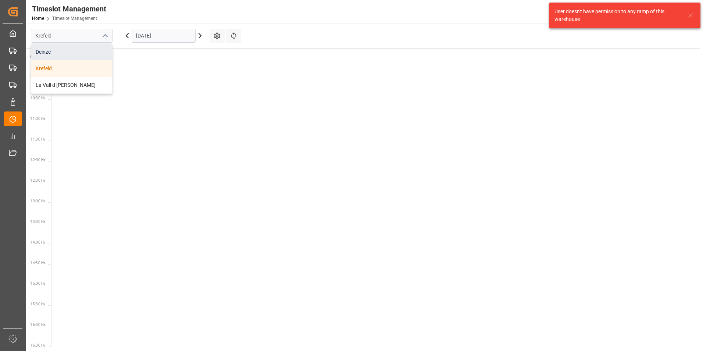
click at [44, 54] on div "Deinze" at bounding box center [71, 52] width 81 height 17
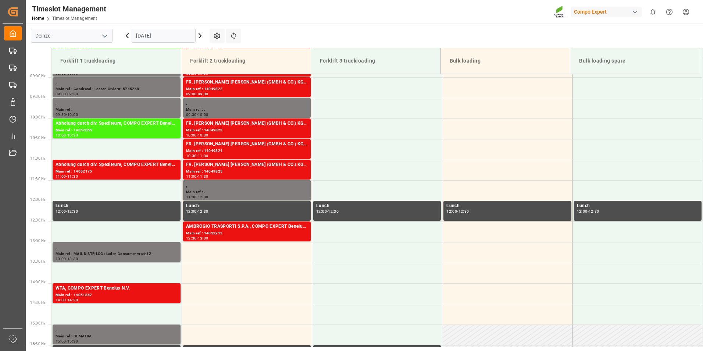
scroll to position [407, 0]
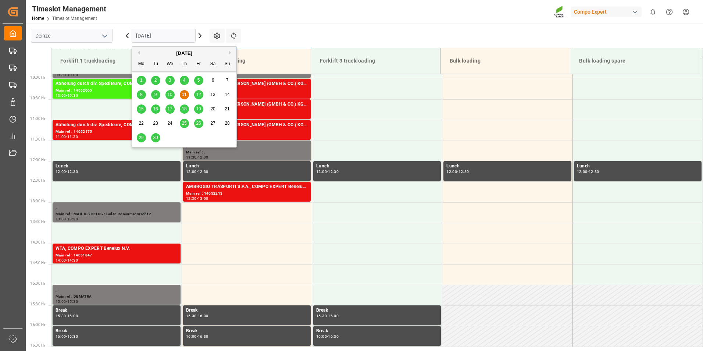
click at [162, 35] on input "[DATE]" at bounding box center [164, 36] width 64 height 14
click at [141, 107] on span "15" at bounding box center [141, 108] width 5 height 5
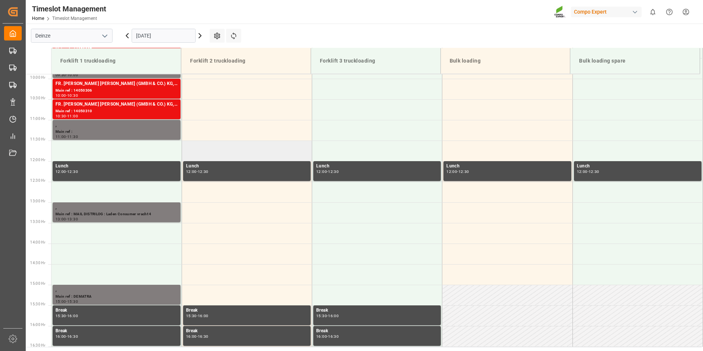
drag, startPoint x: 250, startPoint y: 160, endPoint x: 254, endPoint y: 152, distance: 9.4
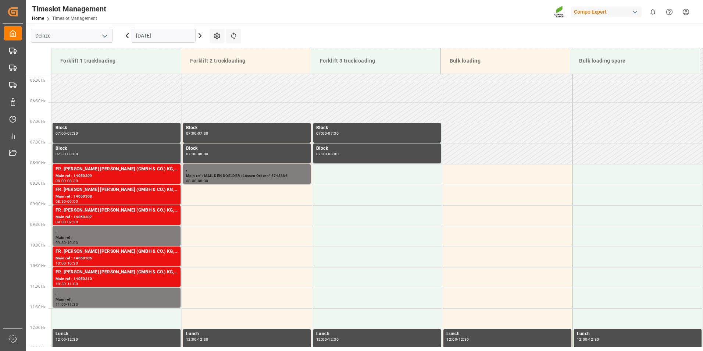
scroll to position [249, 0]
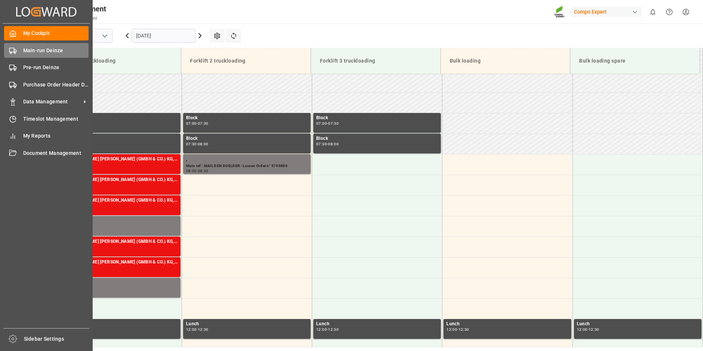
click at [12, 52] on icon at bounding box center [12, 50] width 7 height 7
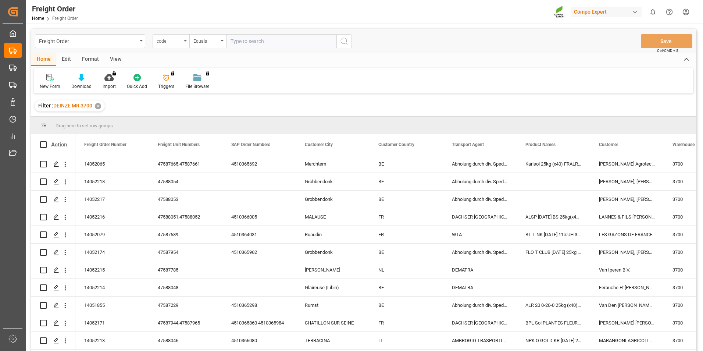
click at [187, 40] on div "code" at bounding box center [171, 41] width 37 height 14
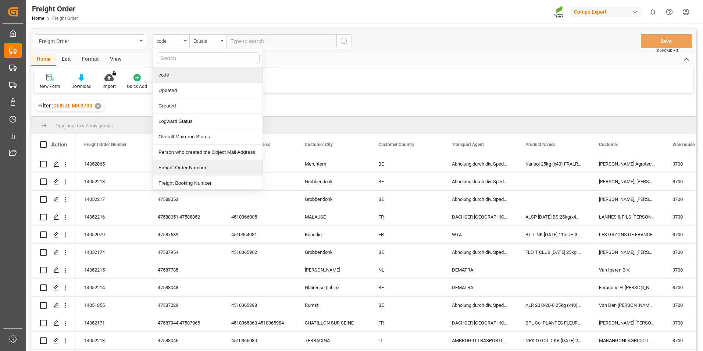
click at [174, 167] on div "Freight Order Number" at bounding box center [208, 167] width 110 height 15
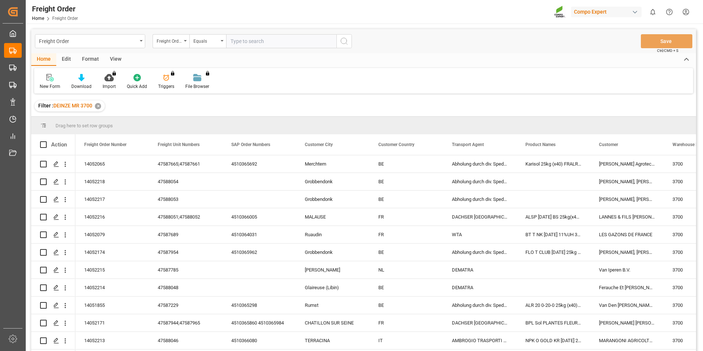
click at [238, 42] on input "text" at bounding box center [281, 41] width 110 height 14
type input "14052217"
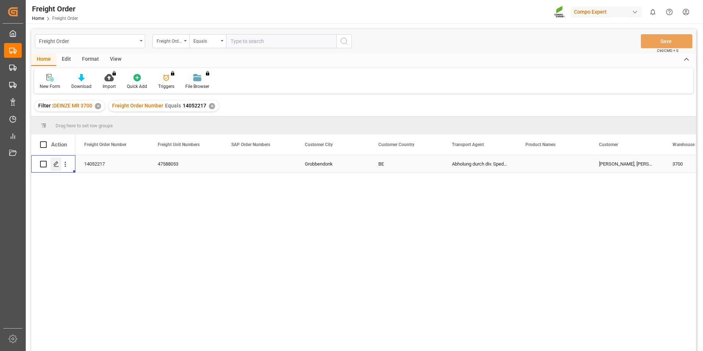
click at [56, 167] on line "Press SPACE to select this row." at bounding box center [56, 167] width 4 height 0
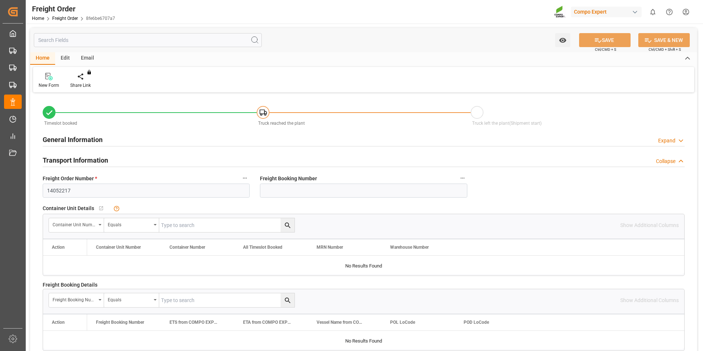
type input "11.09.2025 00:00"
type input "11.09.2025 10:03"
click at [82, 78] on div at bounding box center [85, 76] width 31 height 8
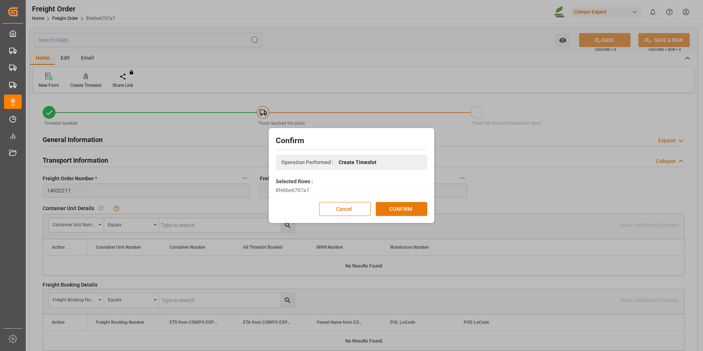
click at [398, 210] on button "CONFIRM" at bounding box center [402, 209] width 52 height 14
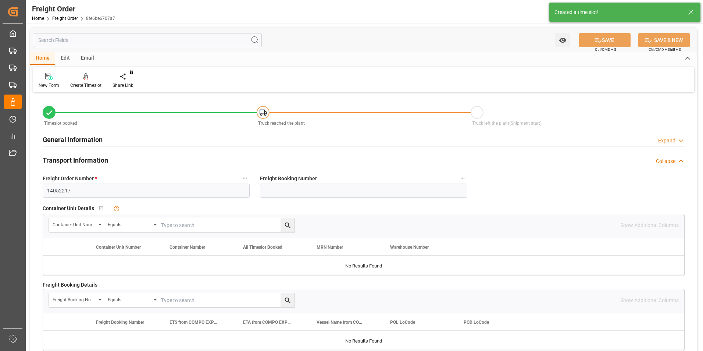
type input "28"
type input "28336"
type input "0"
type input "28336"
type input "11.09.2025 00:00"
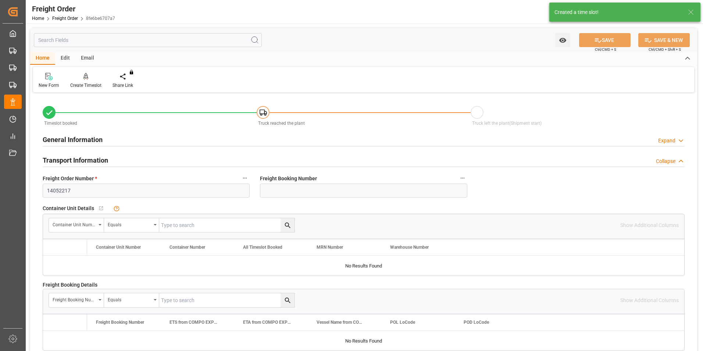
type input "11.09.2025 10:03"
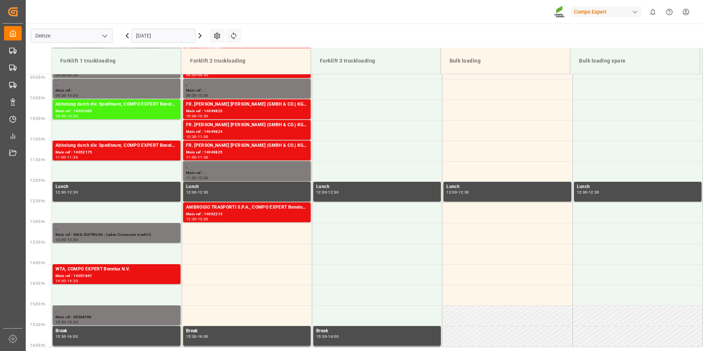
scroll to position [407, 0]
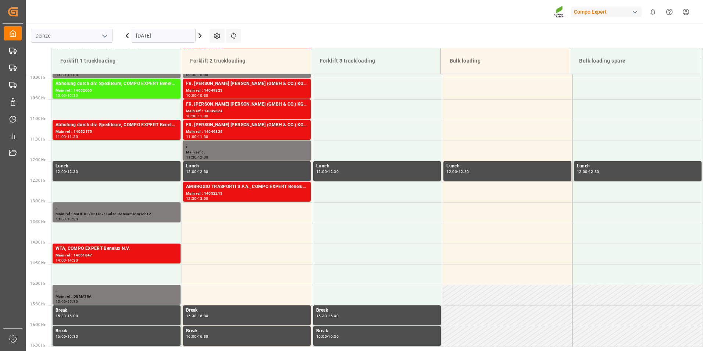
click at [175, 37] on input "[DATE]" at bounding box center [164, 36] width 64 height 14
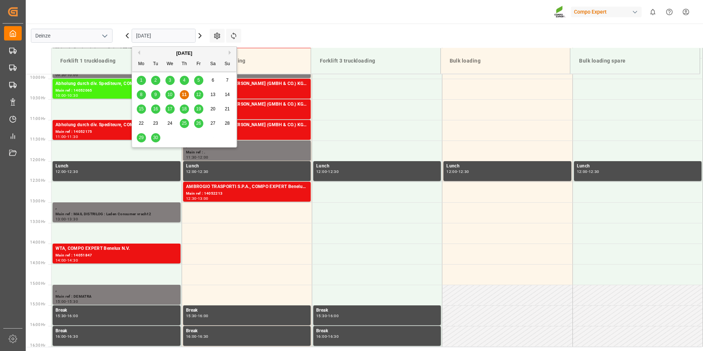
click at [140, 109] on span "15" at bounding box center [141, 108] width 5 height 5
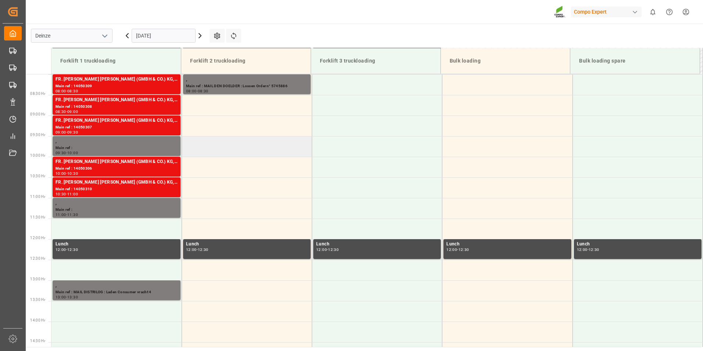
scroll to position [297, 0]
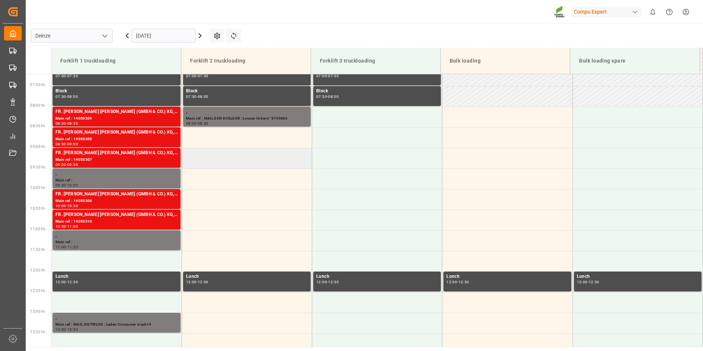
click at [193, 158] on td at bounding box center [247, 158] width 130 height 21
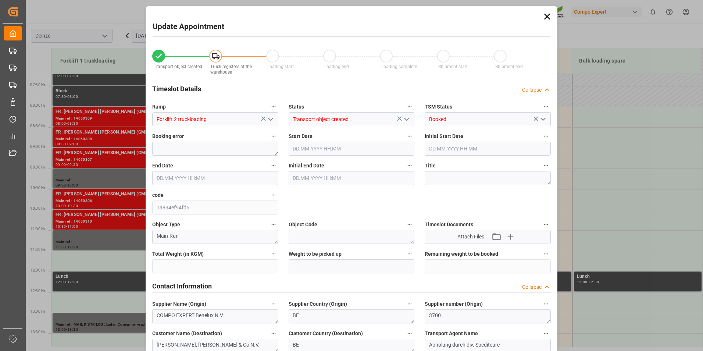
type input "28336"
type input "0"
type input "28"
type input "15.09.2025 09:00"
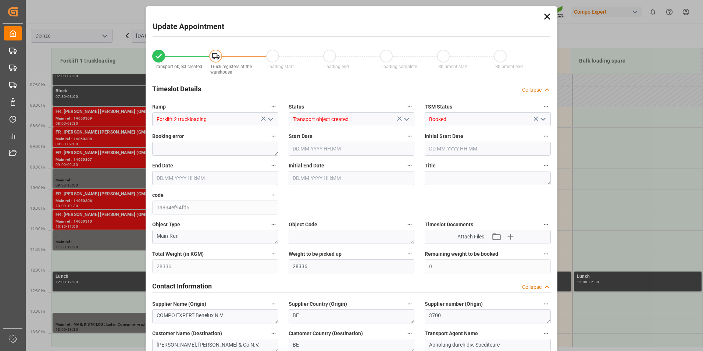
type input "15.09.2025 09:30"
type input "11.09.2025 10:03"
type input "11.09.2025 08:36"
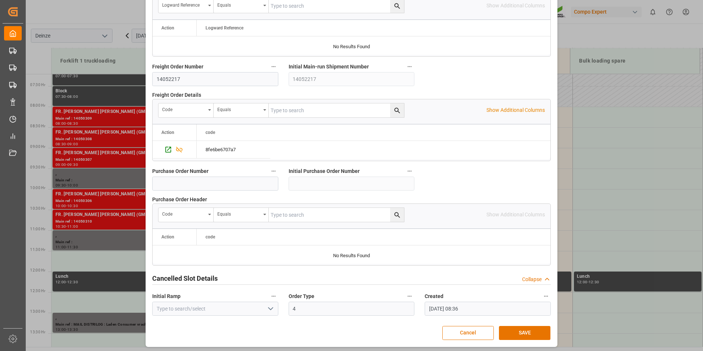
scroll to position [670, 0]
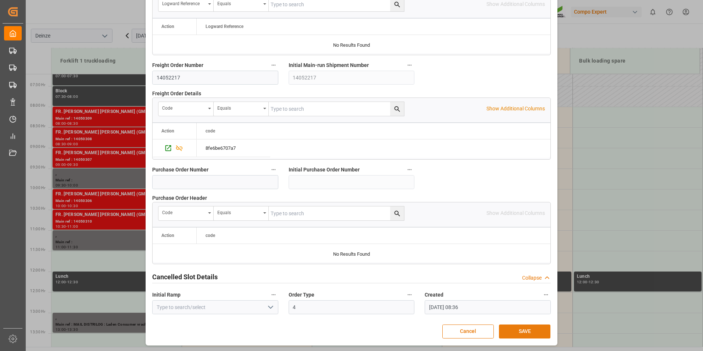
click at [523, 328] on button "SAVE" at bounding box center [525, 332] width 52 height 14
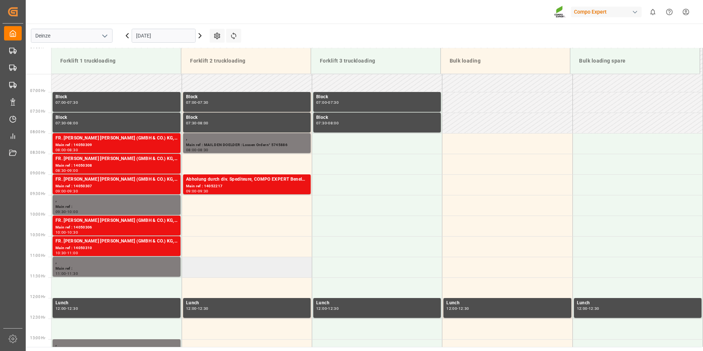
scroll to position [215, 0]
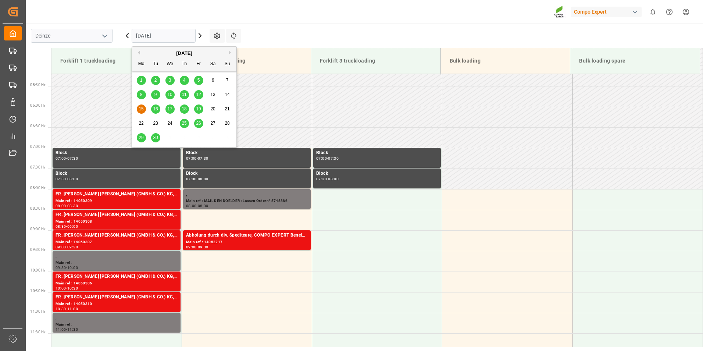
click at [174, 35] on input "15.09.2025" at bounding box center [164, 36] width 64 height 14
click at [182, 94] on span "11" at bounding box center [184, 94] width 5 height 5
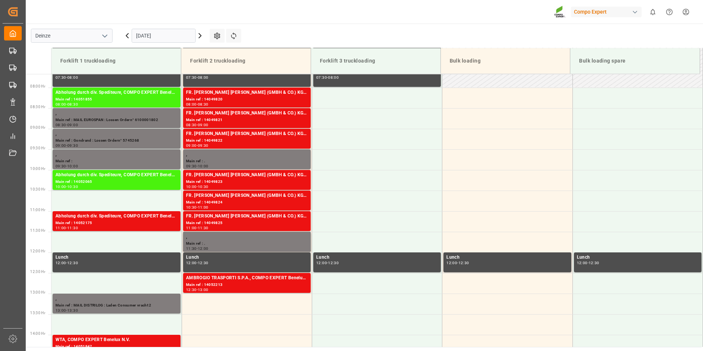
scroll to position [311, 0]
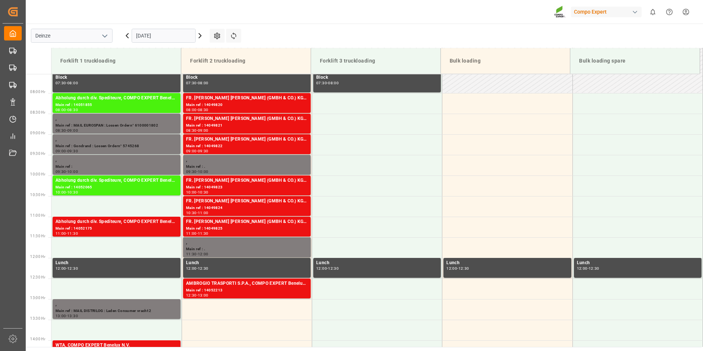
click at [176, 39] on input "[DATE]" at bounding box center [164, 36] width 64 height 14
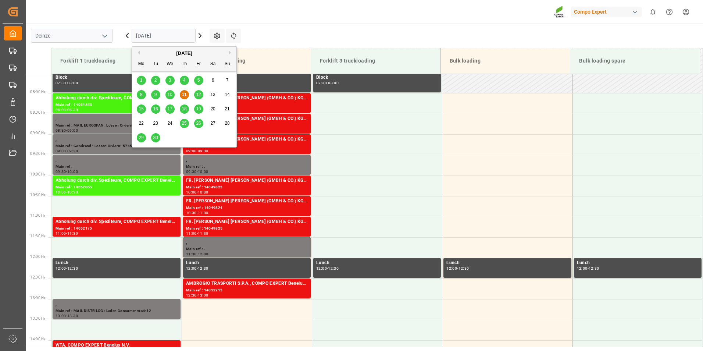
click at [169, 94] on span "10" at bounding box center [169, 94] width 5 height 5
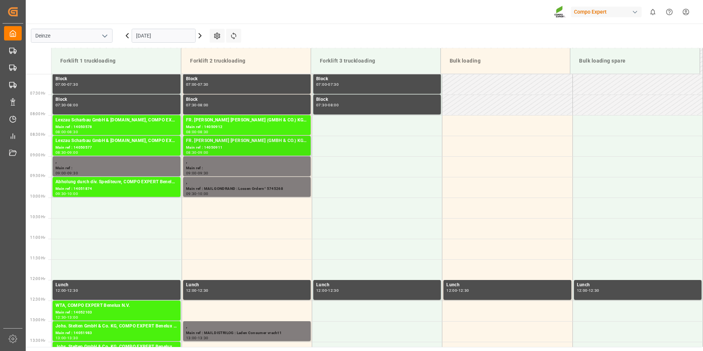
scroll to position [334, 0]
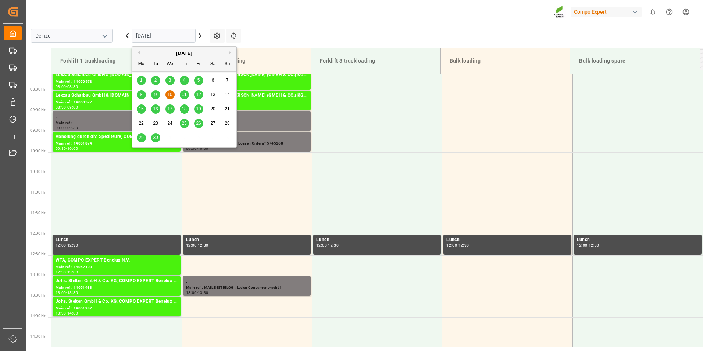
click at [183, 32] on input "10.09.2025" at bounding box center [164, 36] width 64 height 14
click at [155, 96] on span "9" at bounding box center [156, 94] width 3 height 5
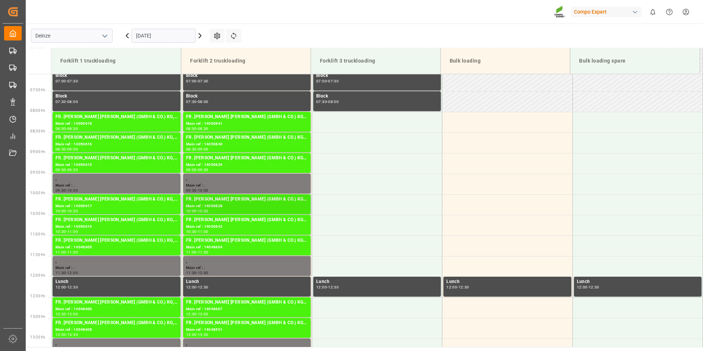
scroll to position [407, 0]
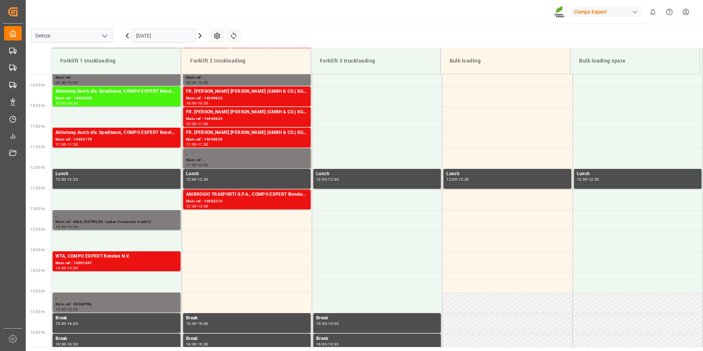
scroll to position [407, 0]
